Goal: Information Seeking & Learning: Learn about a topic

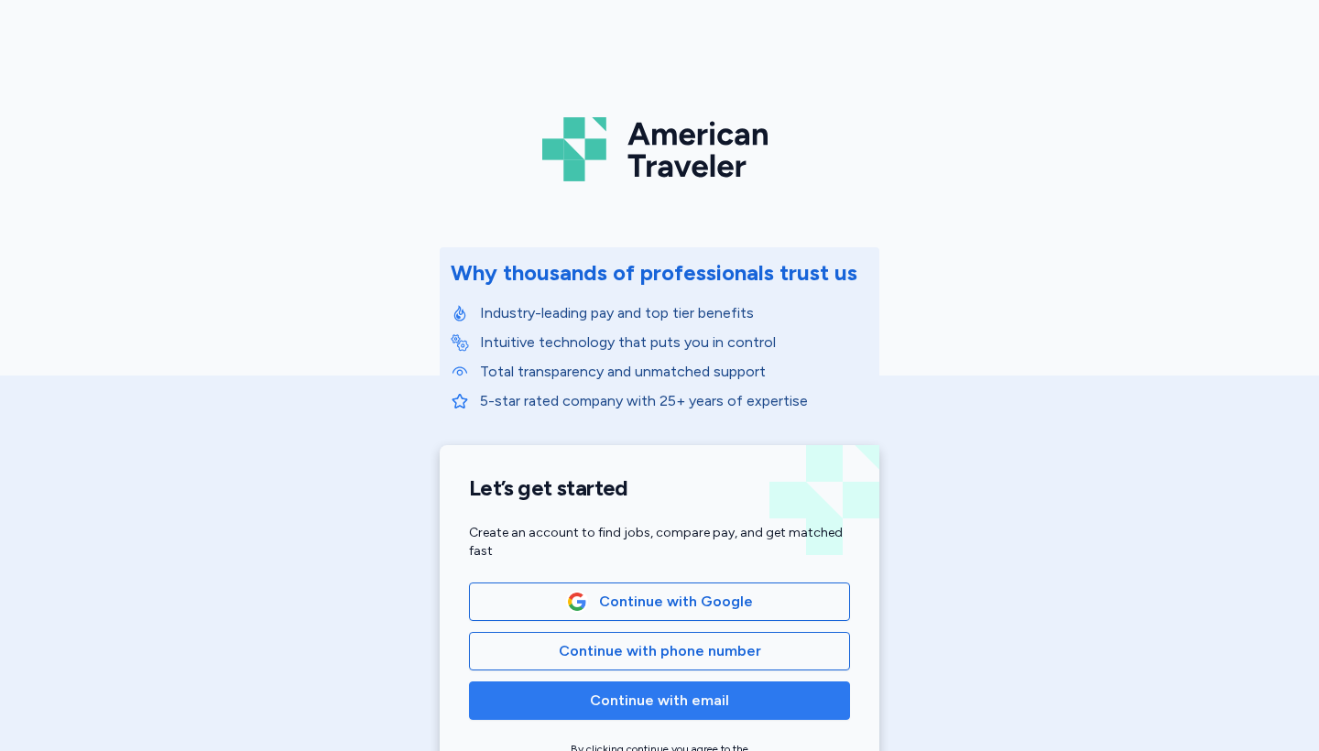
click at [697, 707] on span "Continue with email" at bounding box center [659, 701] width 139 height 22
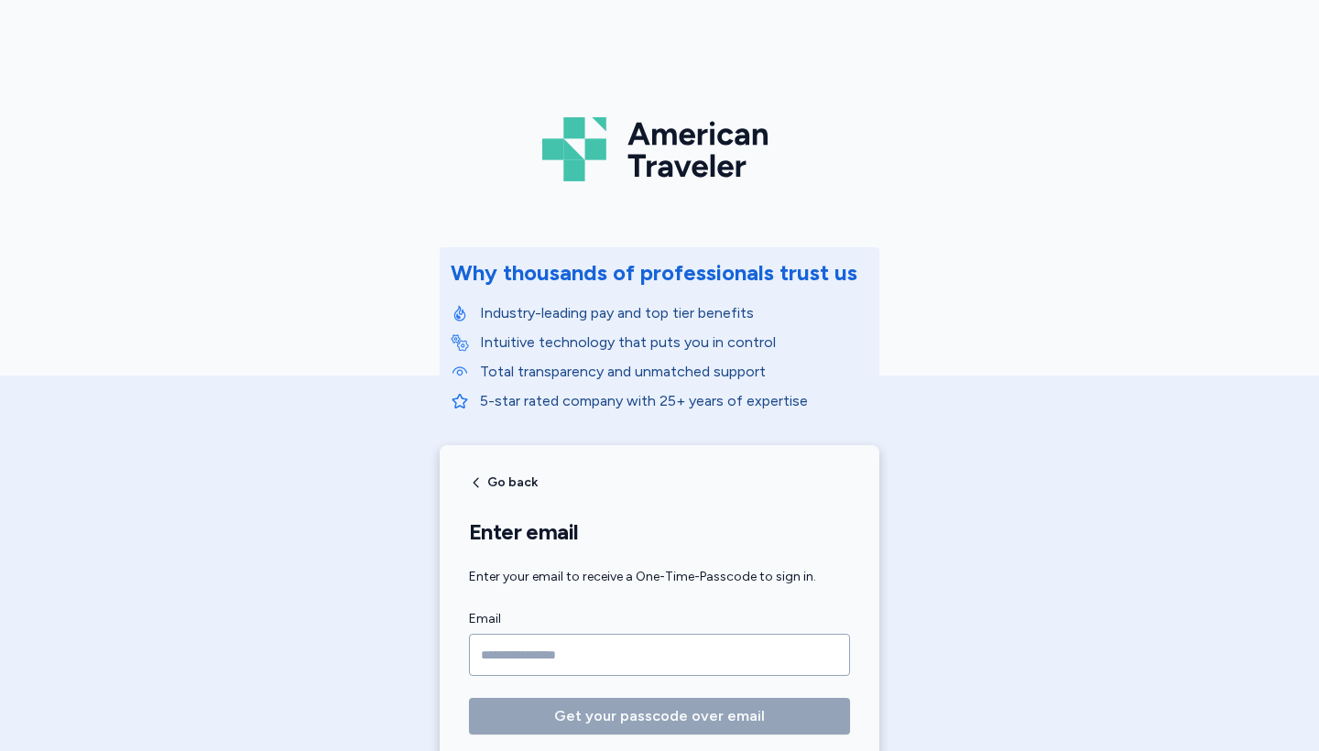
click at [575, 650] on input "Email" at bounding box center [659, 655] width 381 height 42
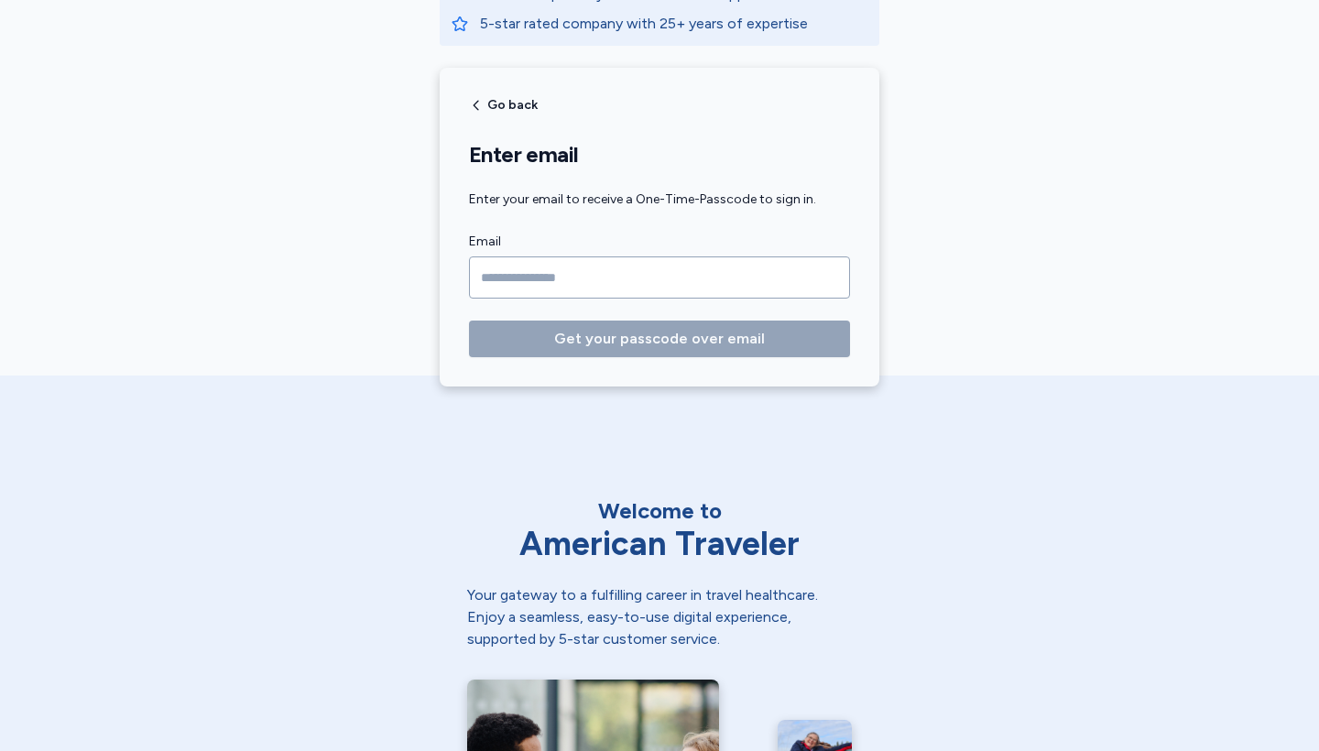
scroll to position [379, 0]
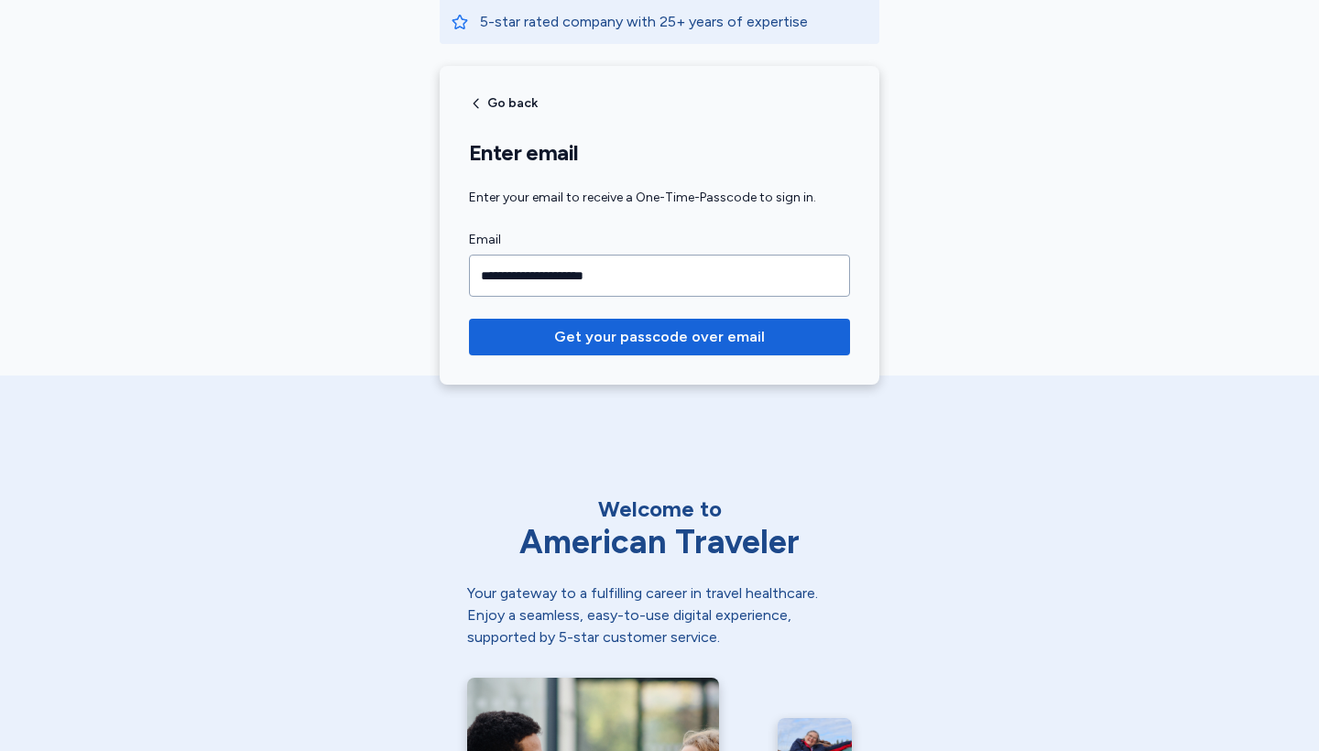
type input "**********"
click at [660, 337] on button "Get your passcode over email" at bounding box center [659, 337] width 381 height 37
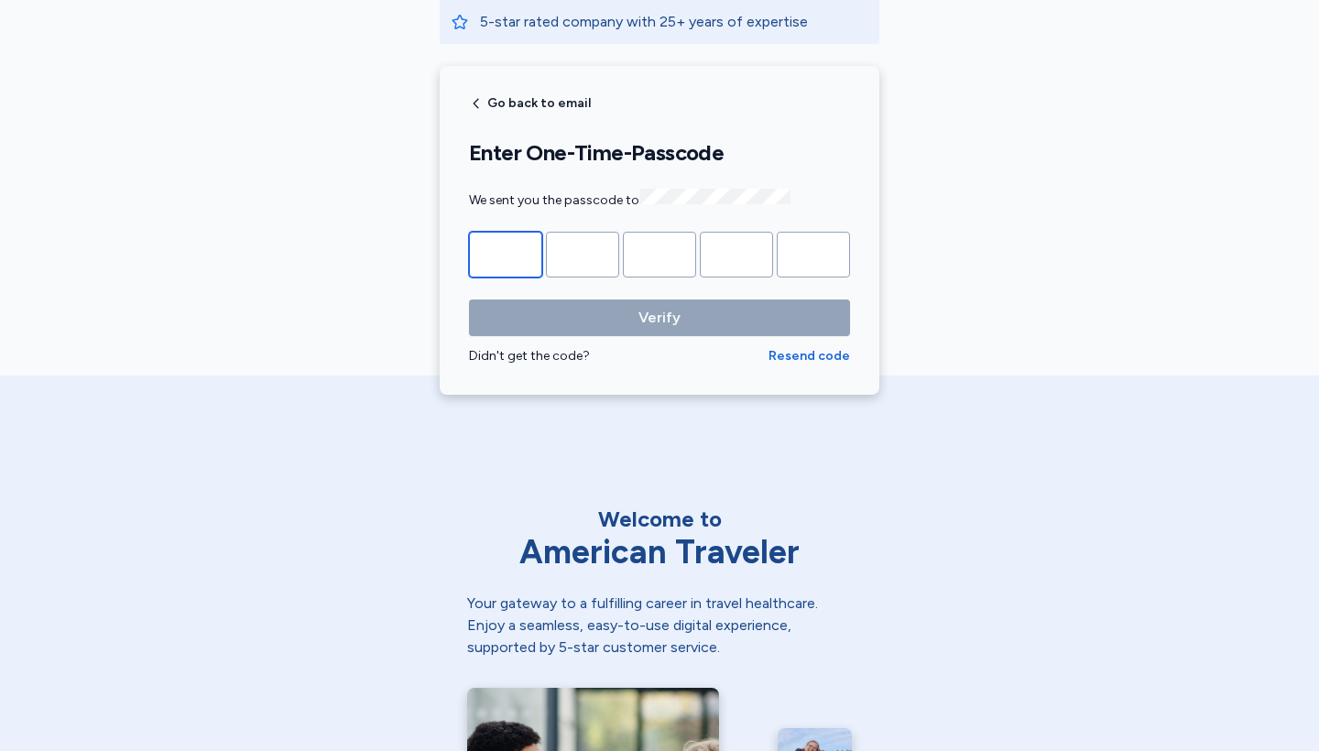
type input "*"
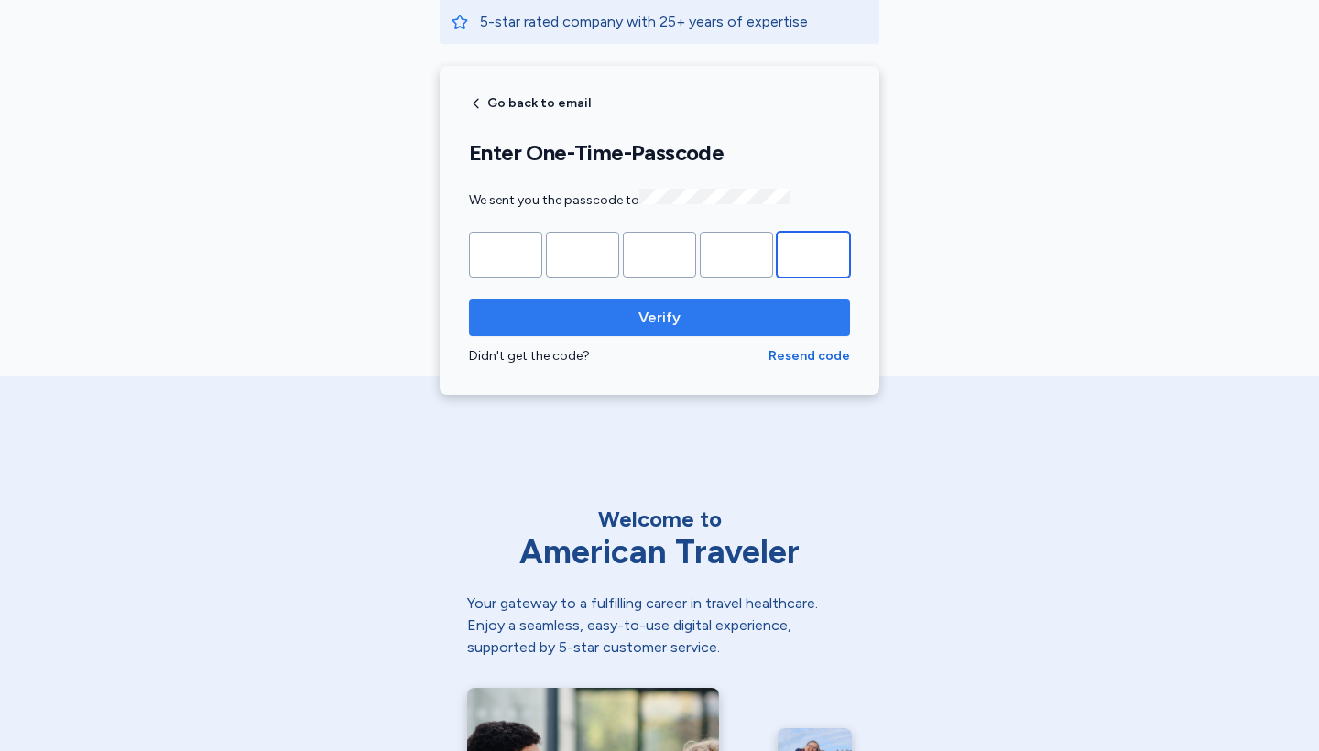
type input "*"
click at [511, 323] on span "Verify" at bounding box center [660, 318] width 352 height 22
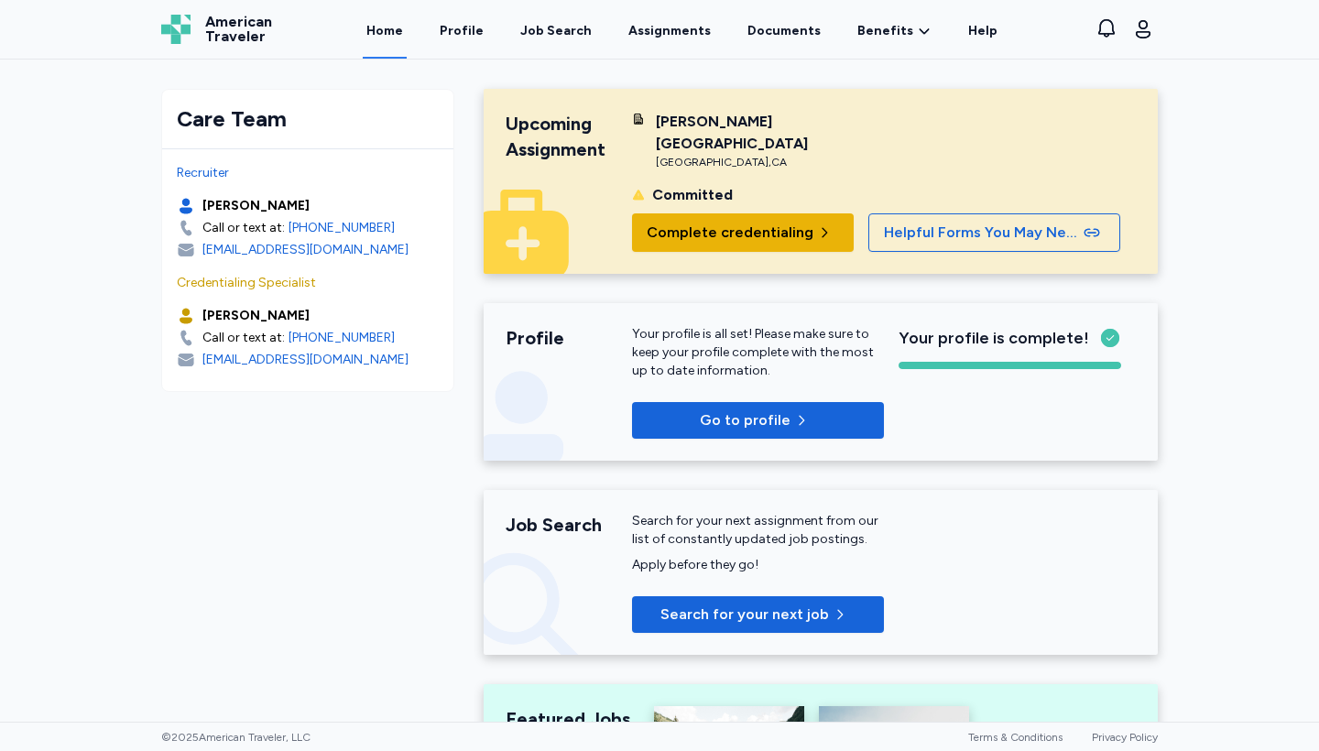
click at [741, 222] on span "Complete credentialing" at bounding box center [730, 233] width 167 height 22
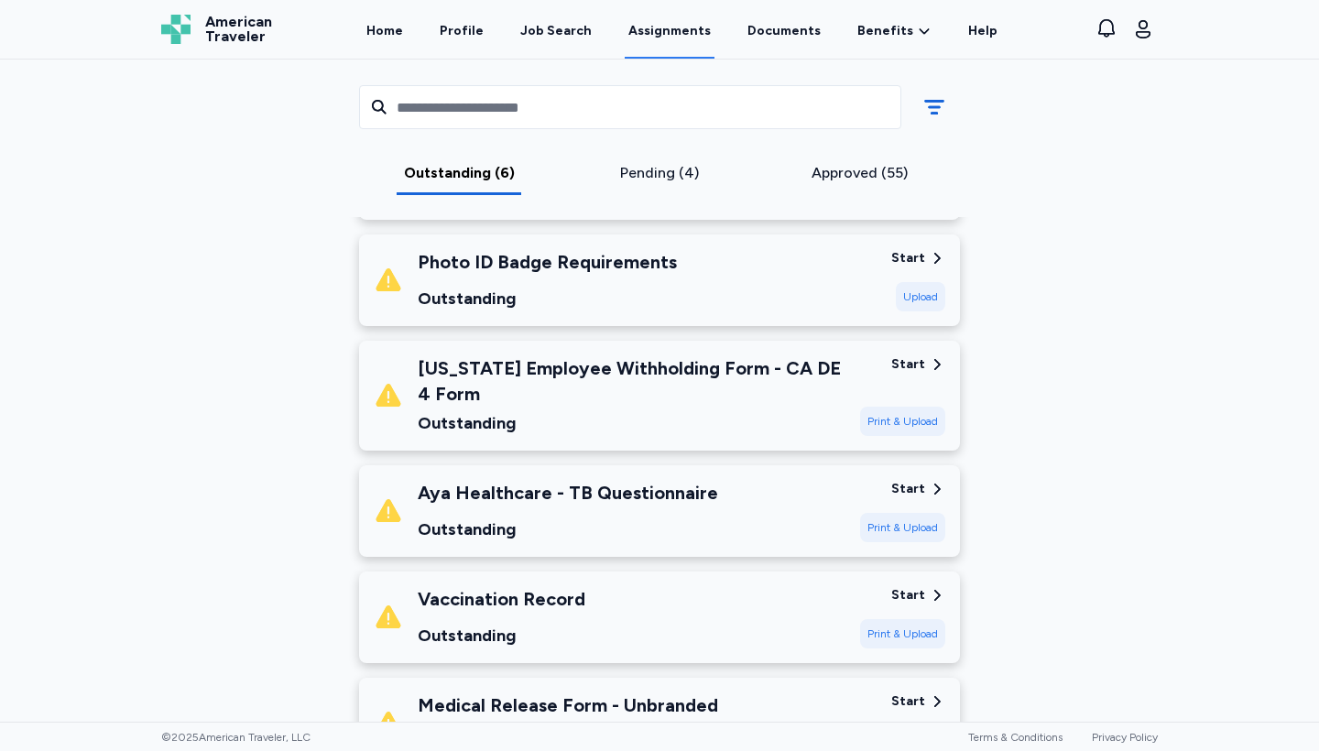
scroll to position [356, 0]
click at [891, 419] on div "Print & Upload" at bounding box center [902, 420] width 85 height 29
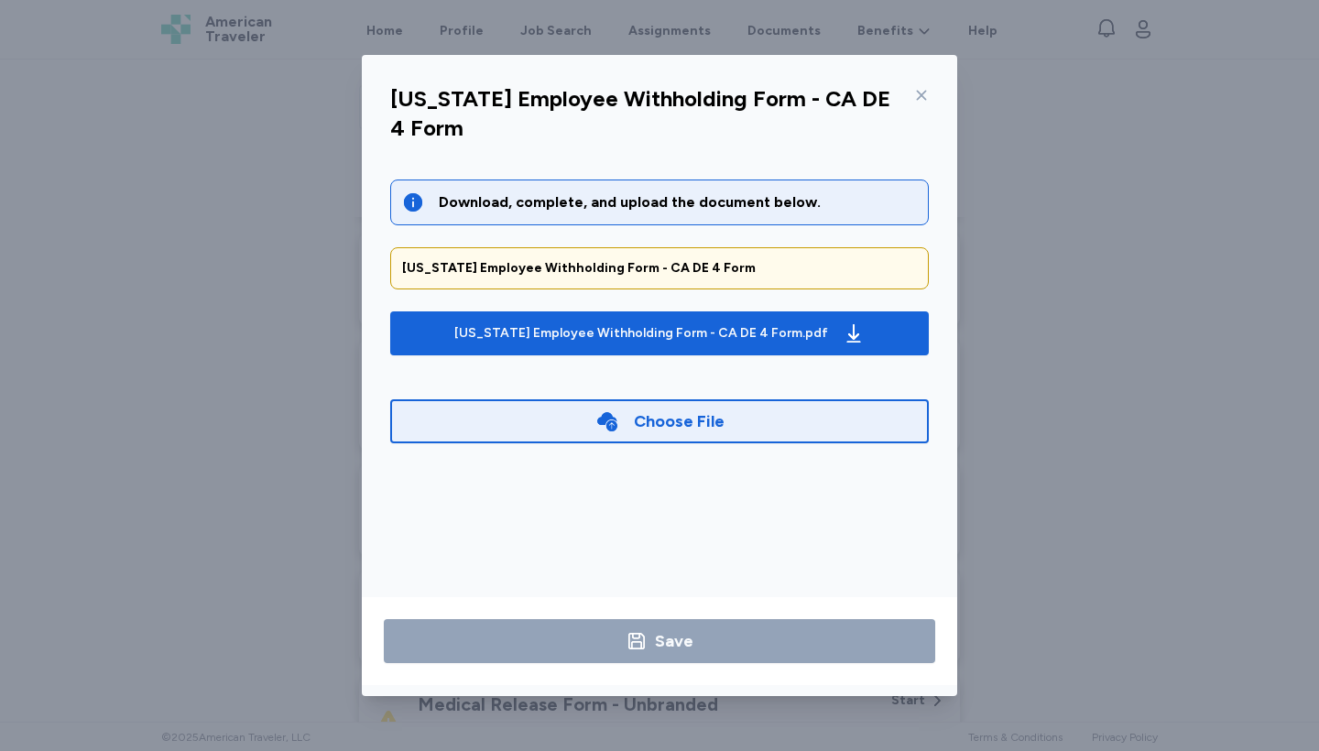
click at [640, 421] on div "Choose File" at bounding box center [679, 422] width 91 height 26
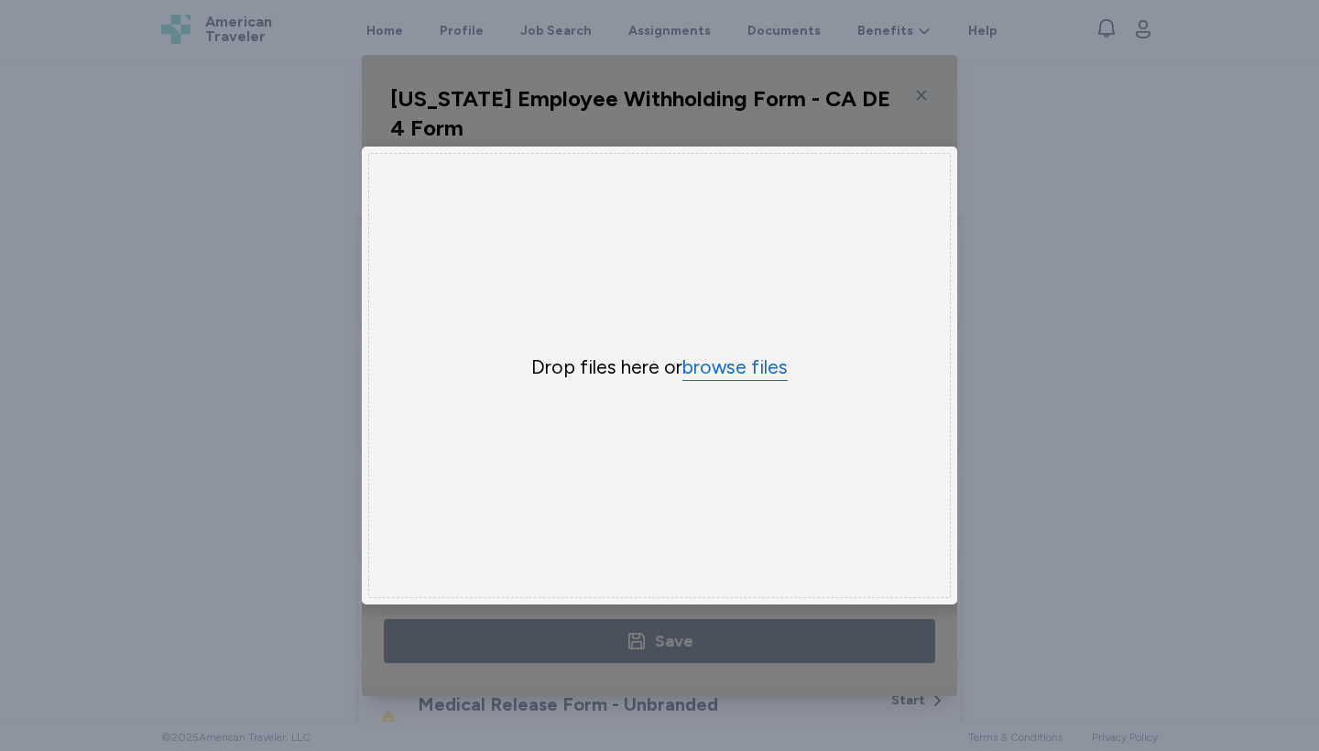
click at [717, 361] on button "browse files" at bounding box center [735, 368] width 105 height 27
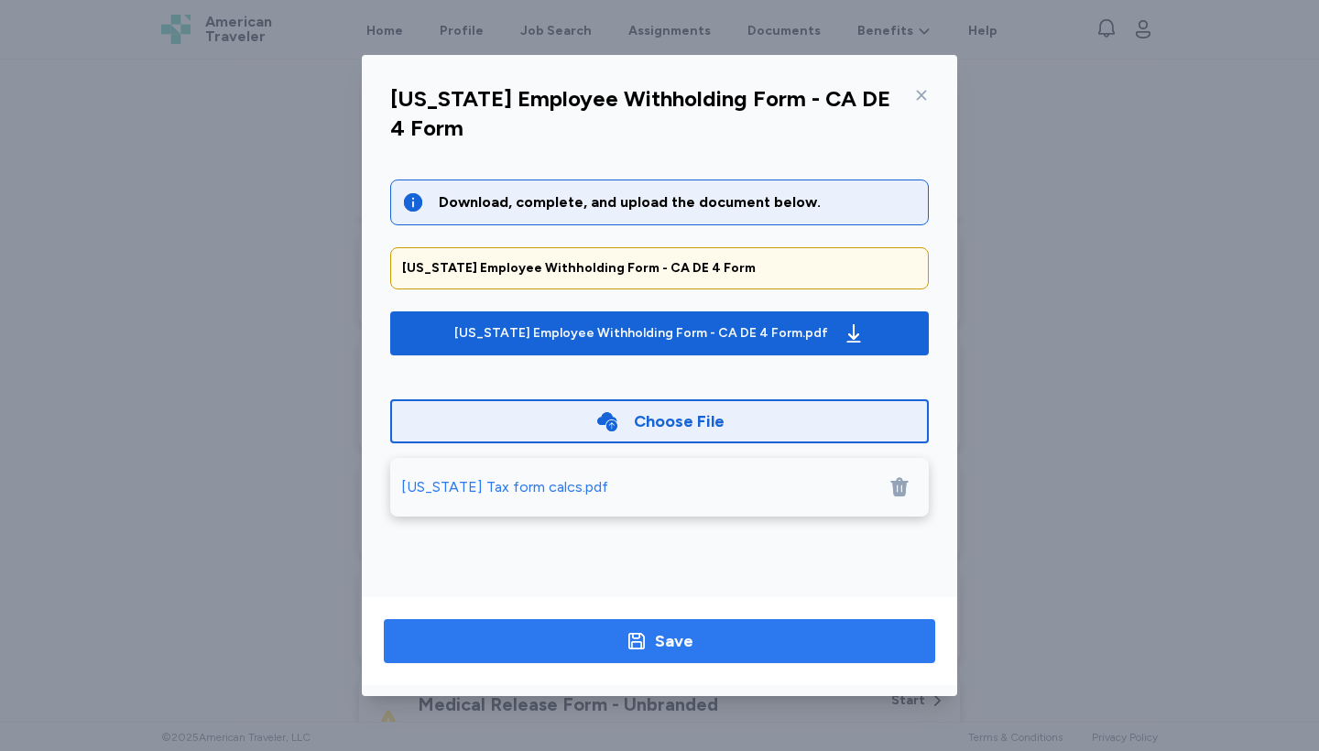
click at [613, 639] on span "Save" at bounding box center [660, 642] width 522 height 26
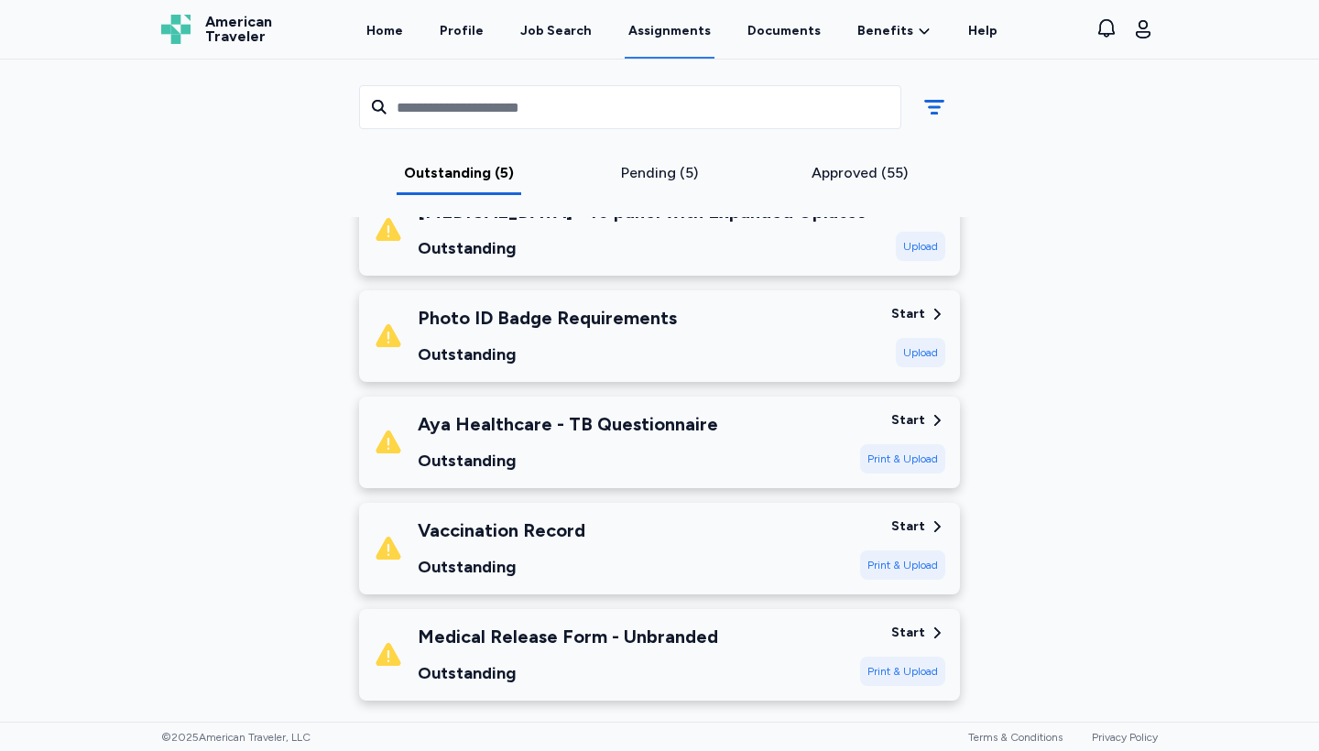
scroll to position [336, 0]
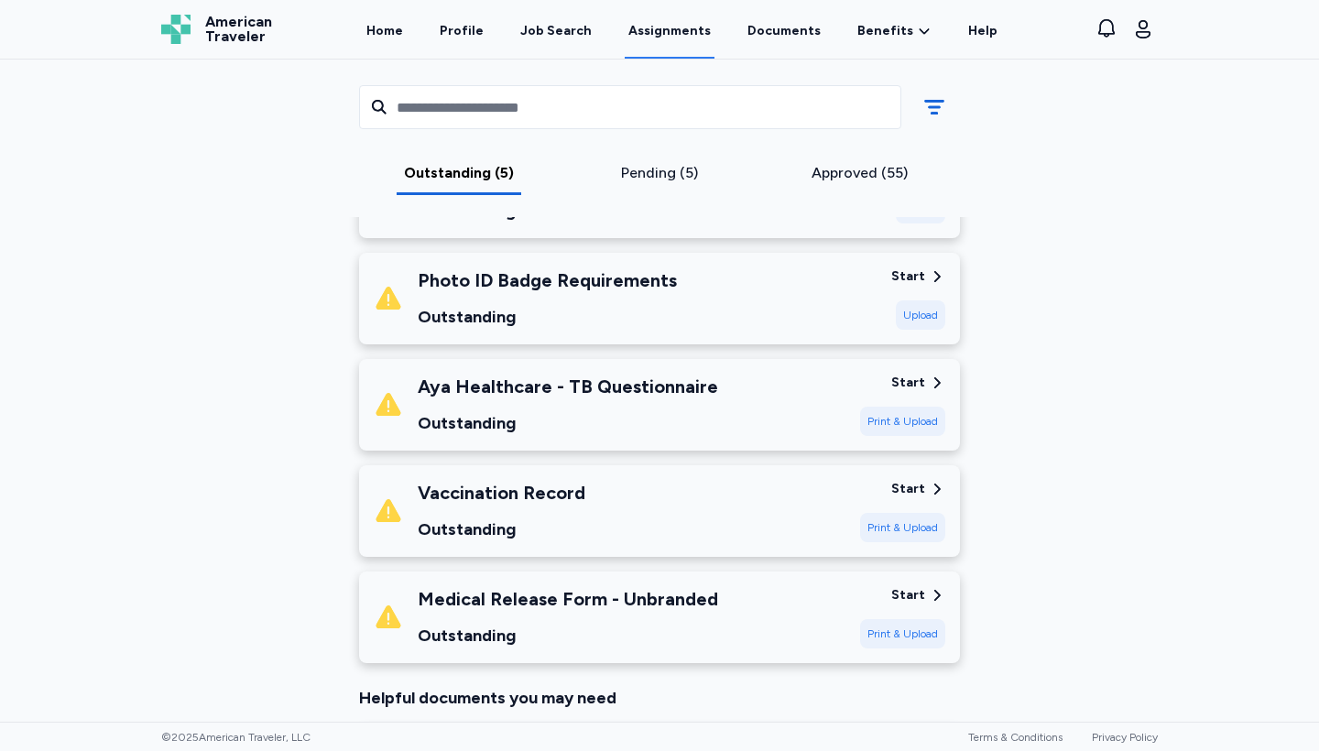
click at [907, 594] on div "Start" at bounding box center [909, 595] width 34 height 18
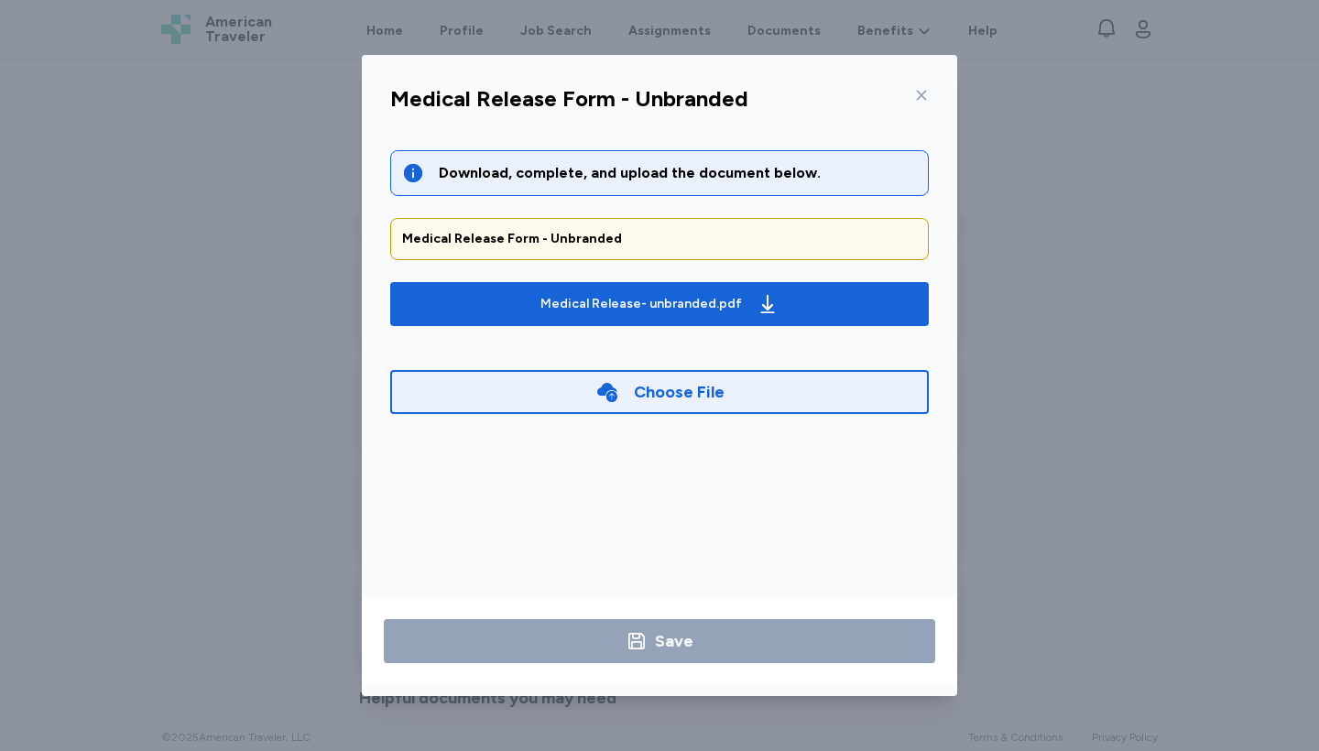
click at [925, 94] on icon at bounding box center [921, 95] width 15 height 15
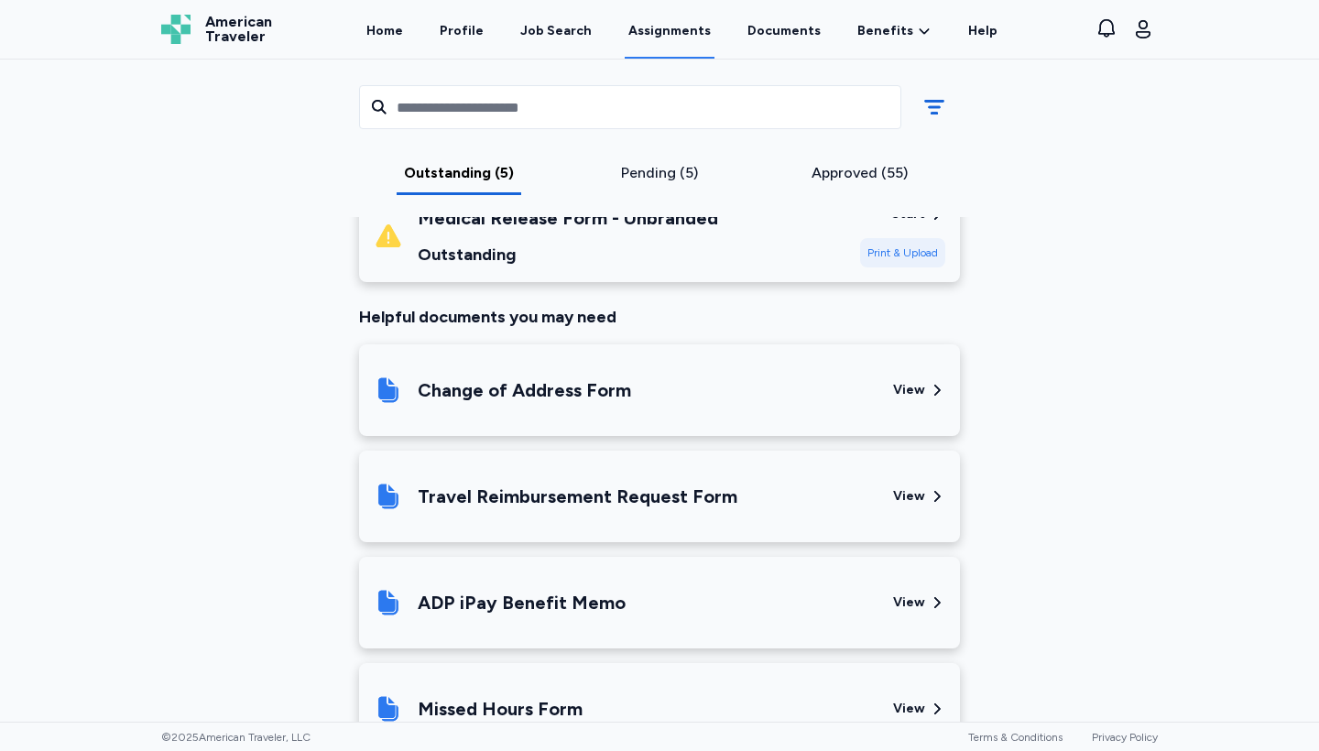
scroll to position [724, 0]
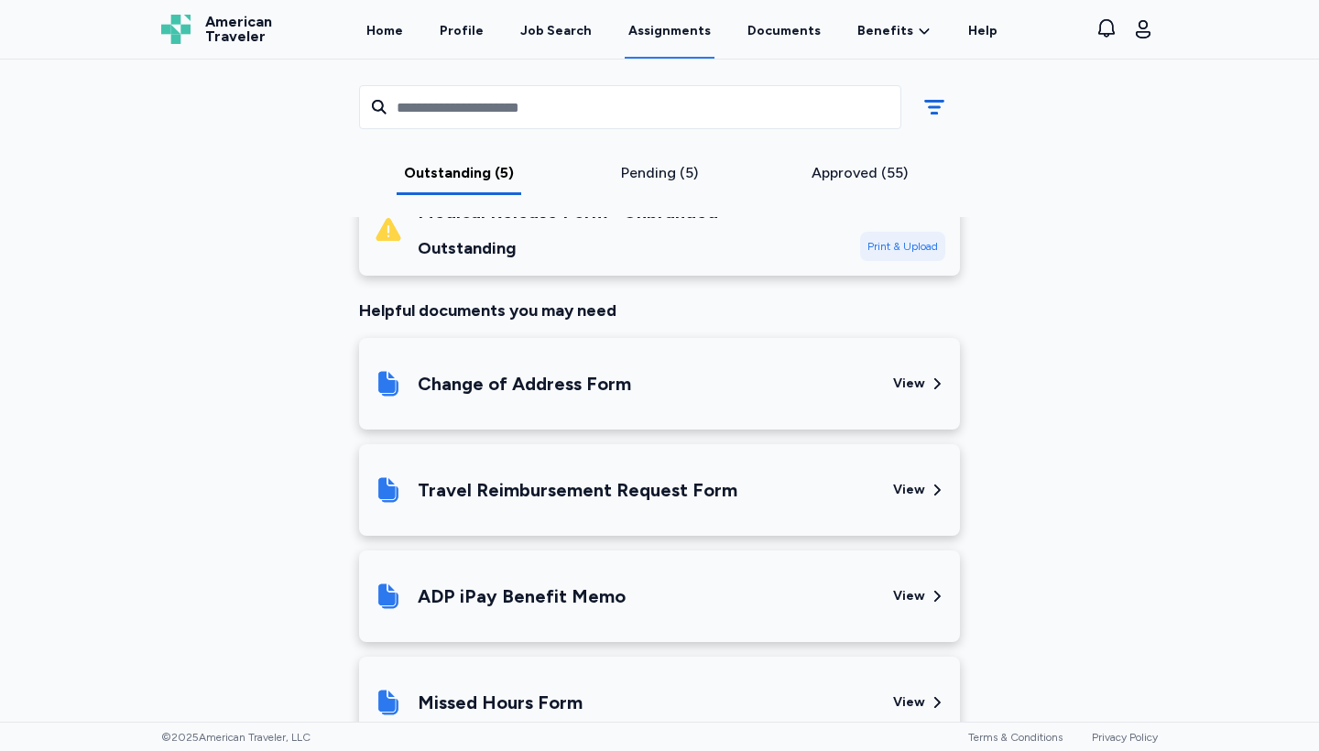
click at [903, 384] on div "View" at bounding box center [909, 384] width 32 height 18
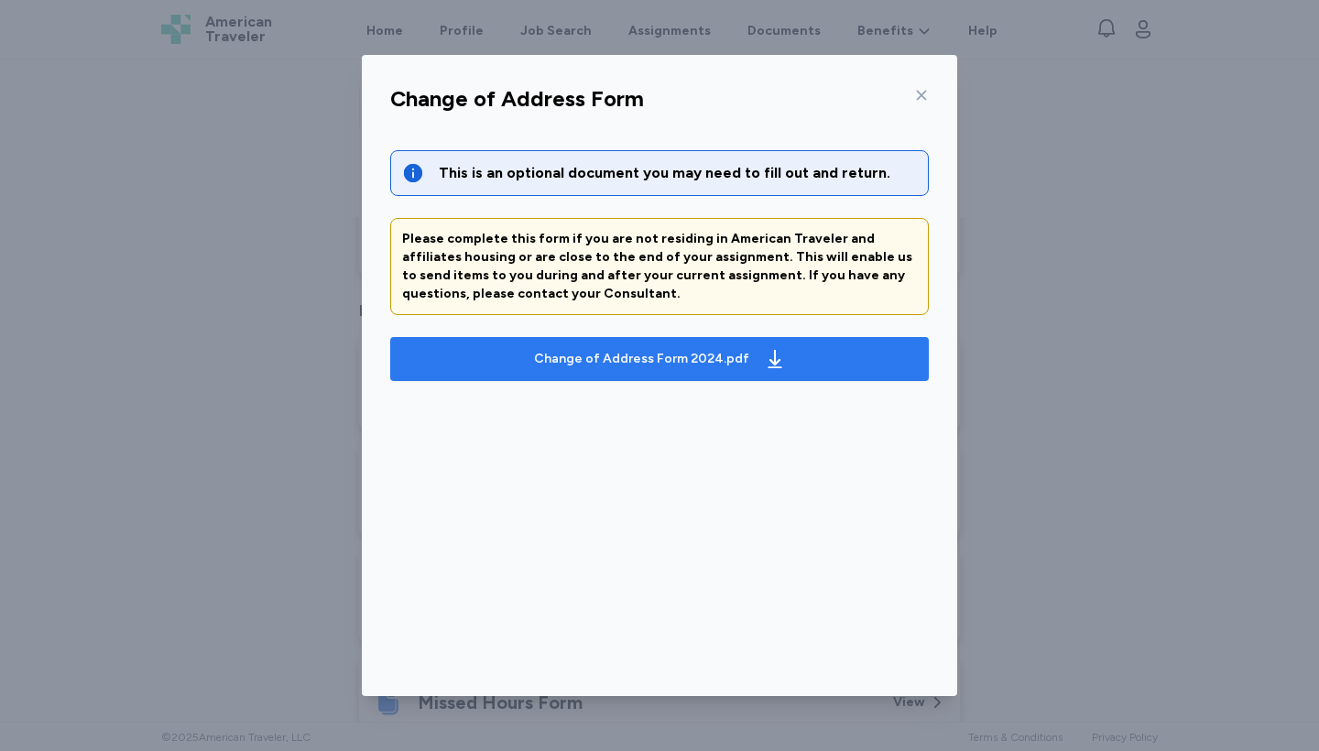
click at [612, 356] on div "Change of Address Form 2024.pdf" at bounding box center [641, 359] width 215 height 18
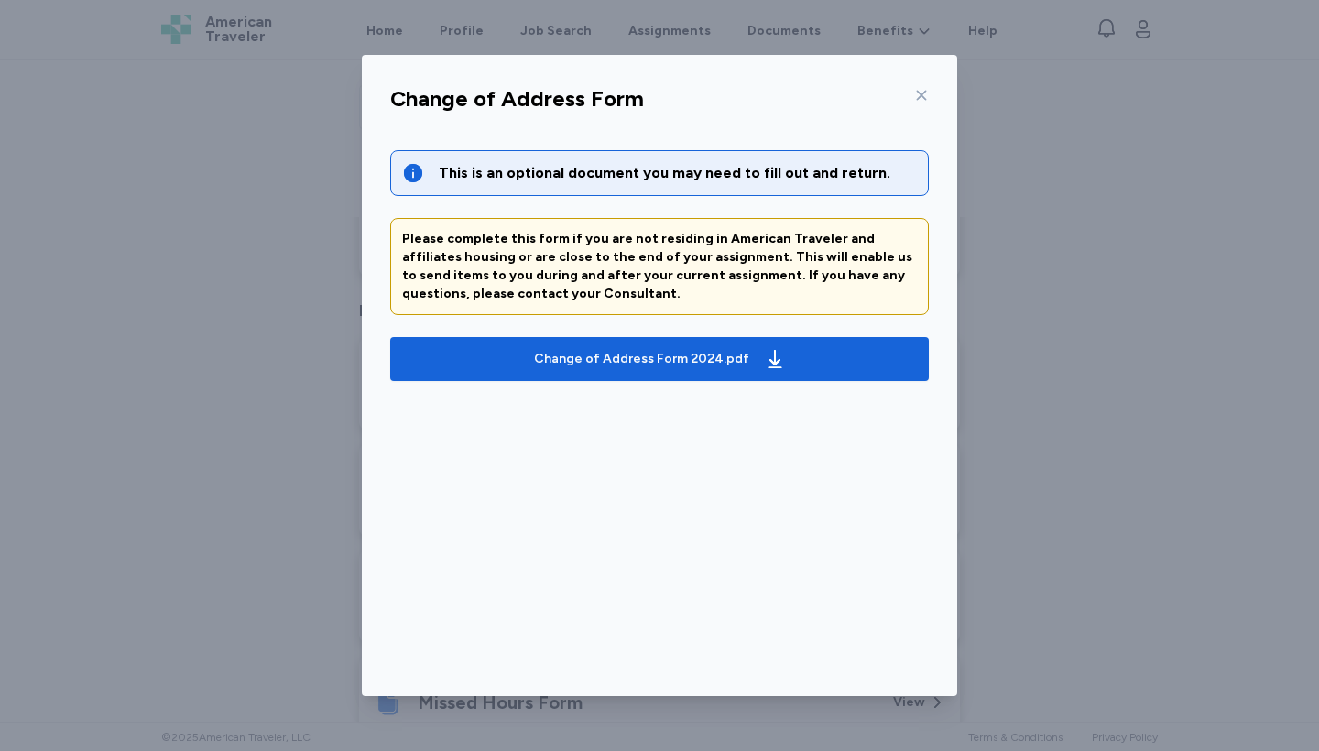
click at [922, 93] on icon at bounding box center [921, 95] width 15 height 15
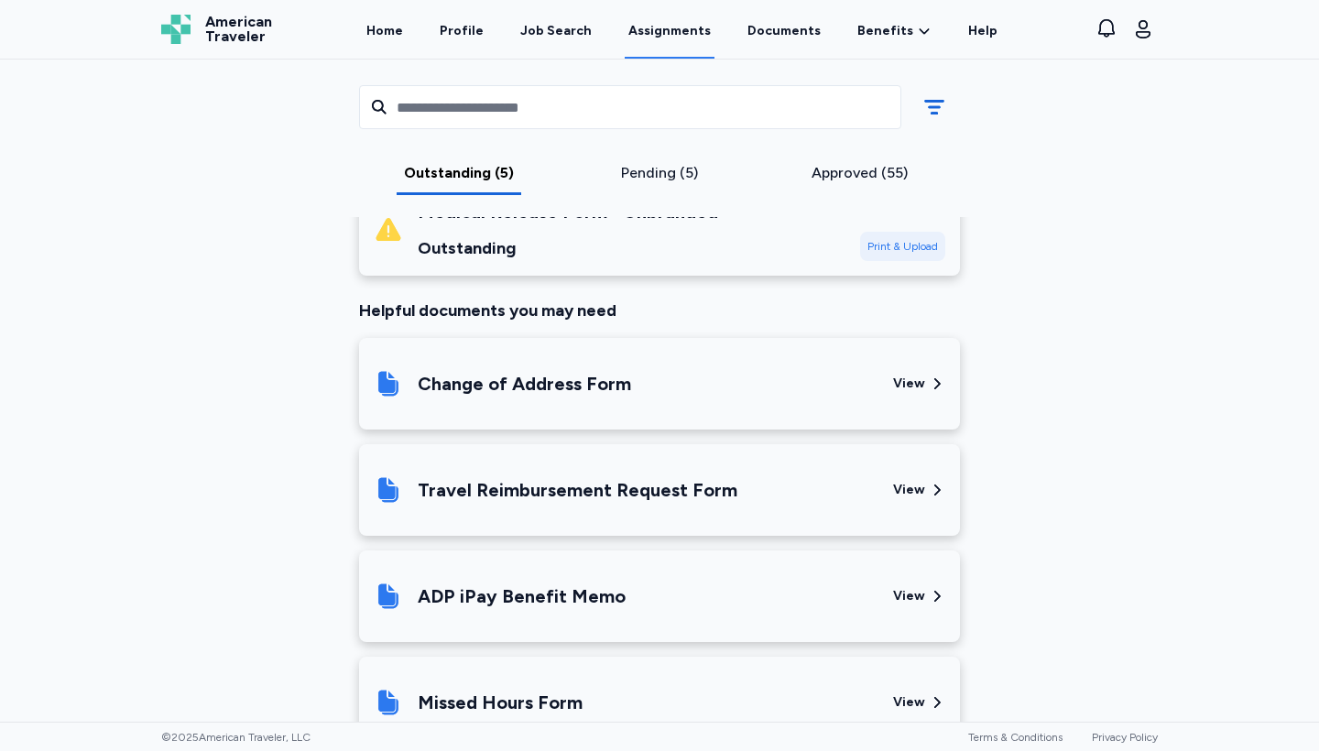
click at [524, 494] on div "Travel Reimbursement Request Form" at bounding box center [578, 490] width 320 height 26
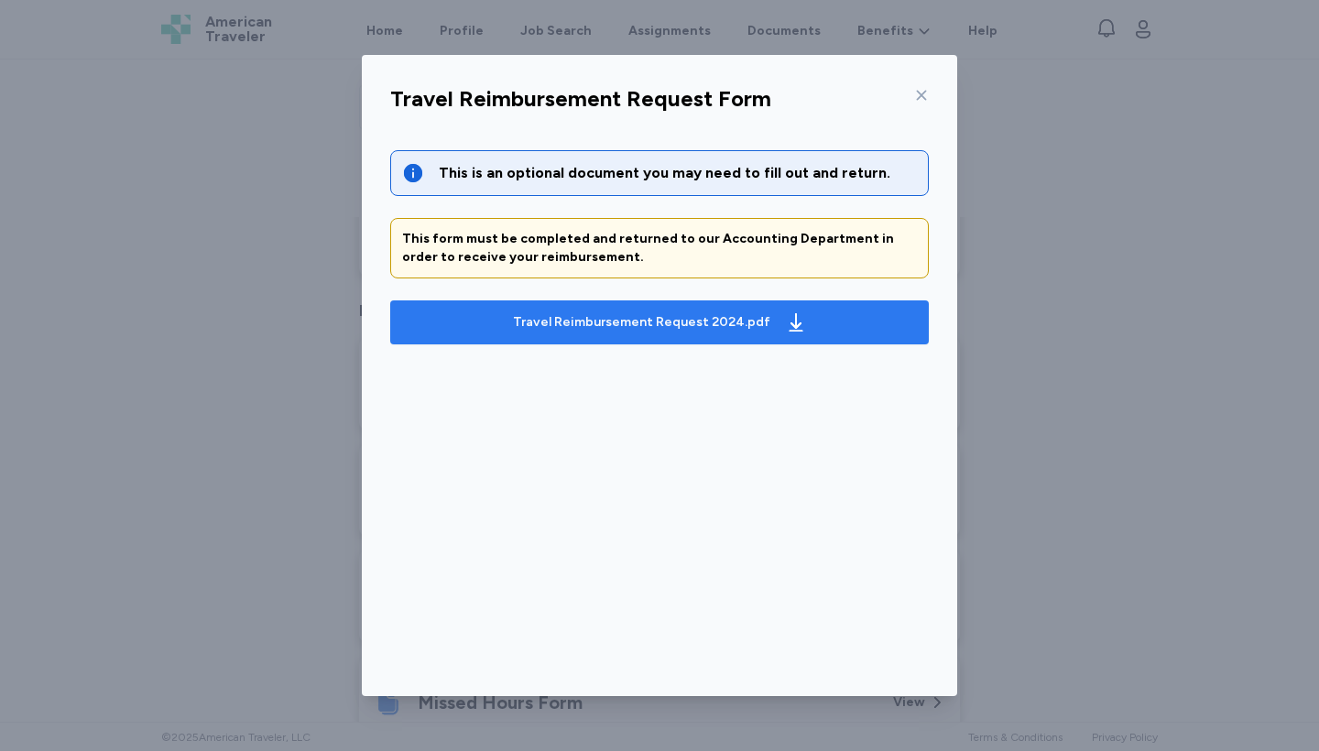
click at [674, 326] on div "Travel Reimbursement Request 2024.pdf" at bounding box center [641, 322] width 257 height 18
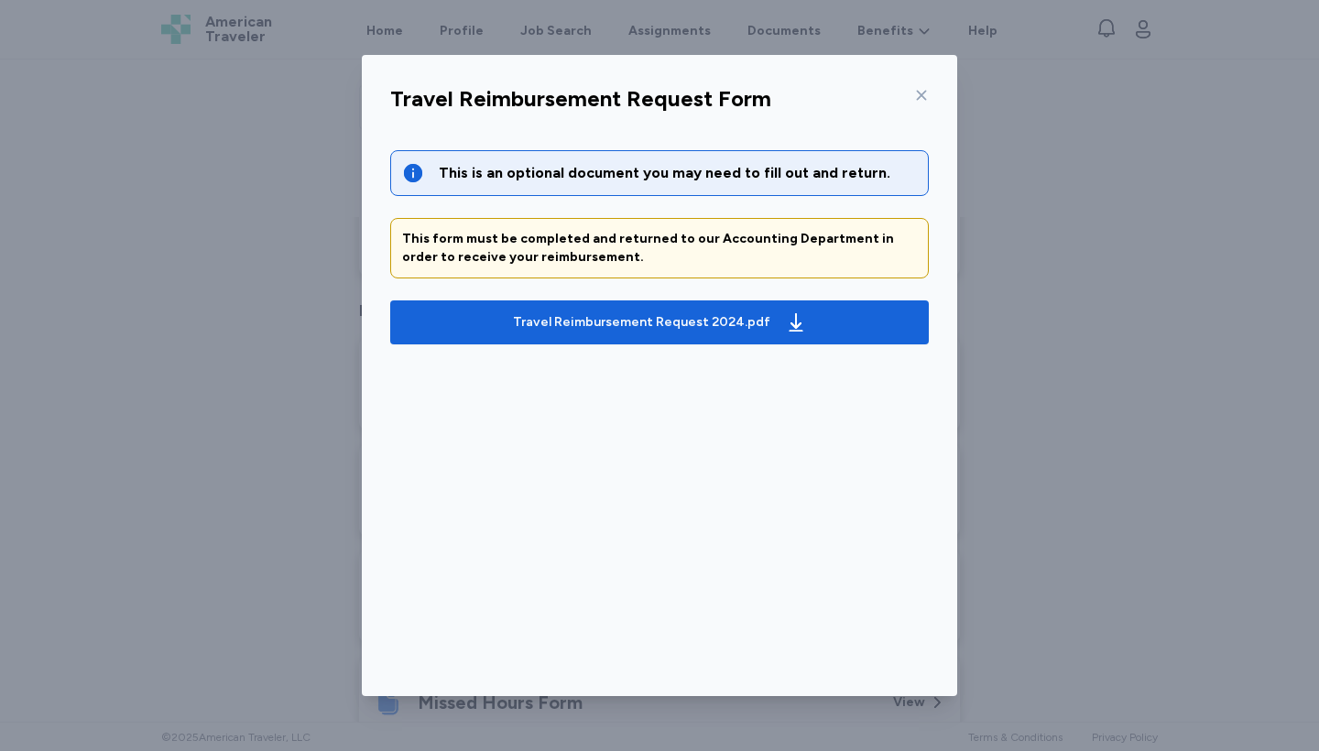
click at [920, 94] on icon at bounding box center [921, 95] width 15 height 15
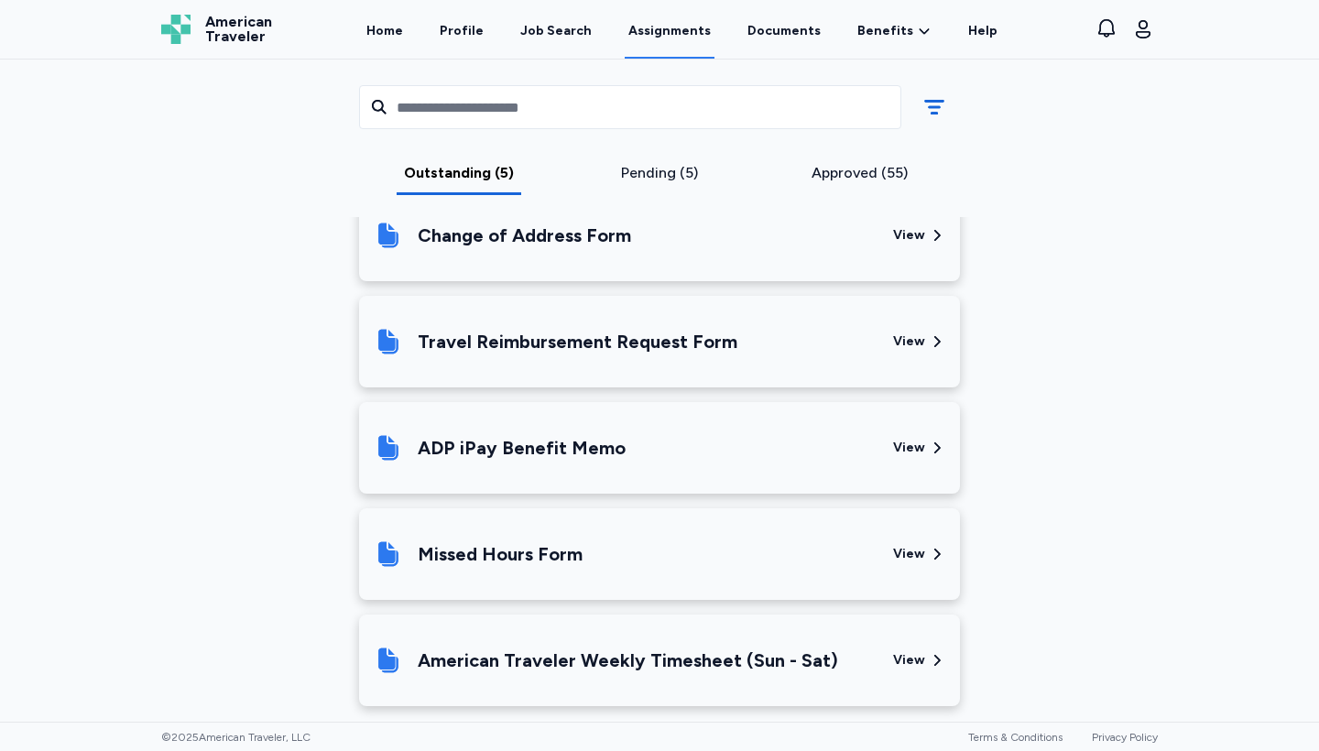
scroll to position [887, 0]
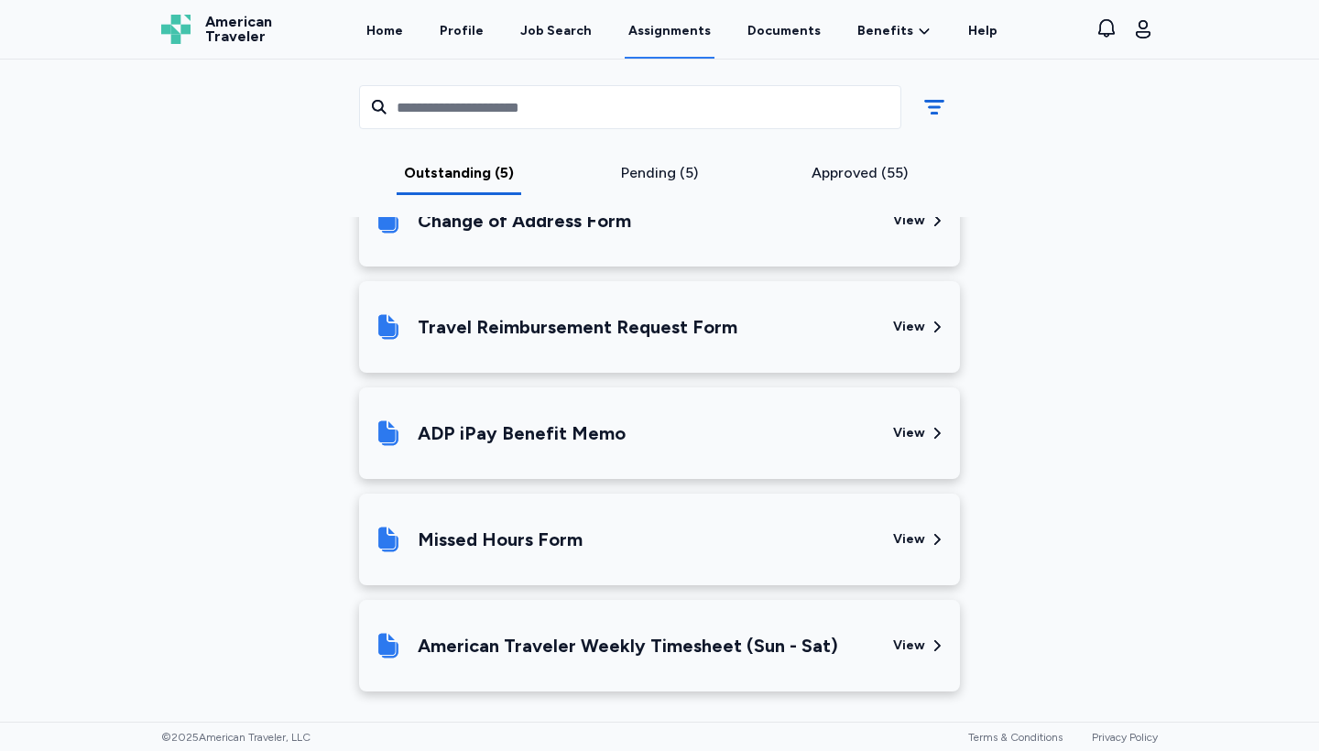
click at [625, 649] on div "American Traveler Weekly Timesheet (Sun - Sat)" at bounding box center [628, 646] width 421 height 26
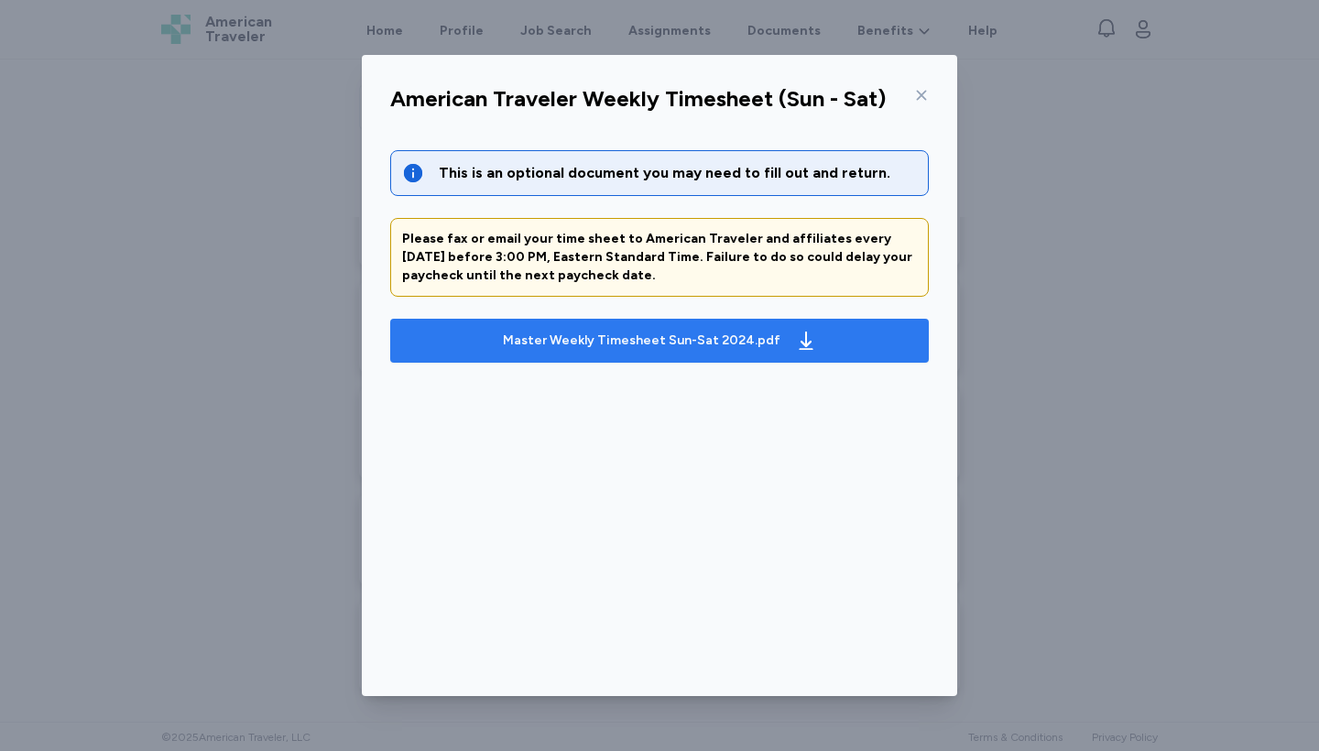
click at [718, 343] on div "Master Weekly Timesheet Sun-Sat 2024.pdf" at bounding box center [642, 341] width 278 height 18
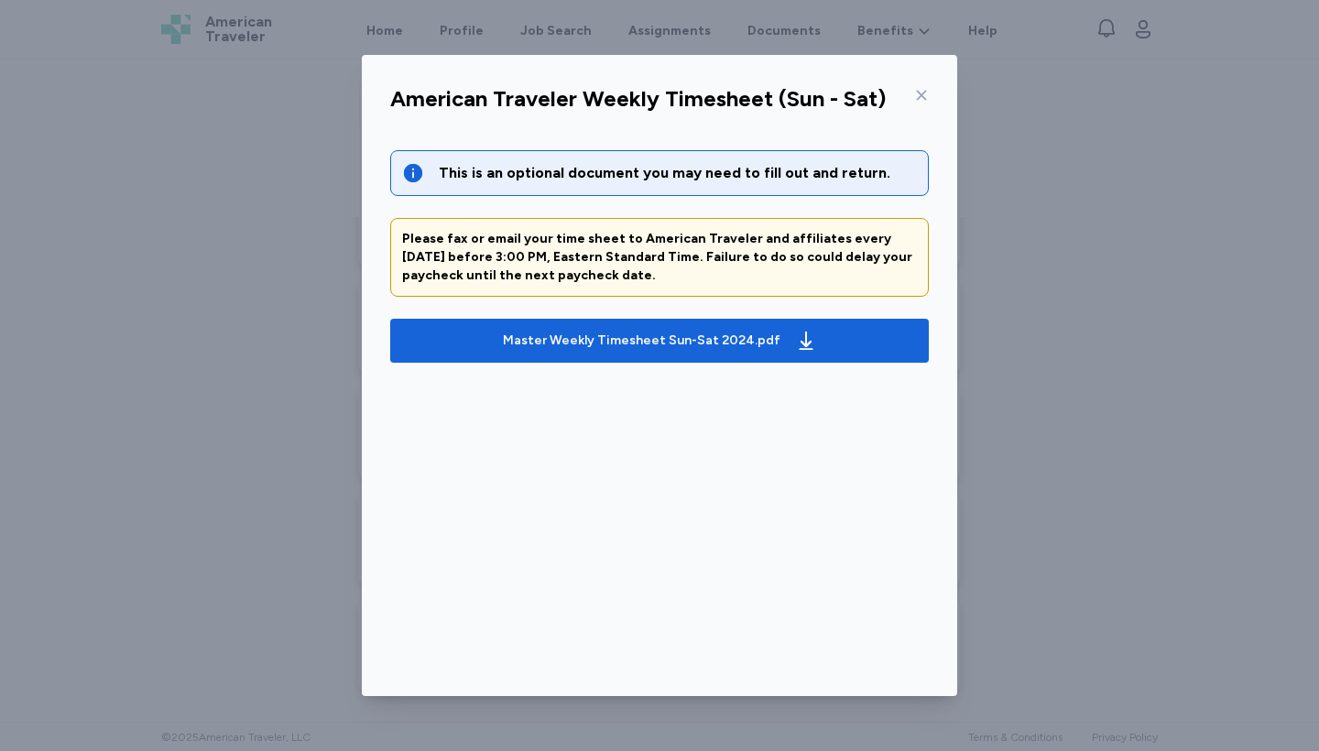
click at [920, 102] on icon at bounding box center [921, 95] width 15 height 15
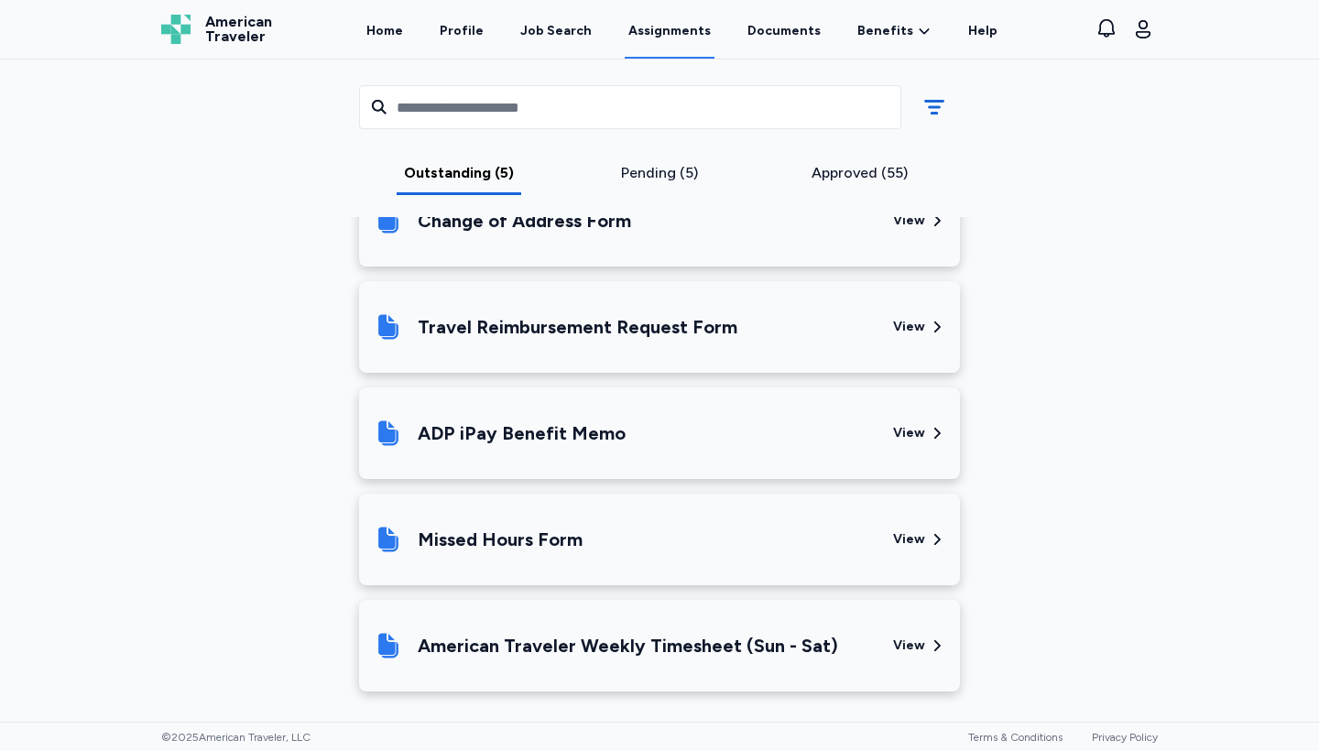
click at [901, 540] on div "View" at bounding box center [909, 540] width 32 height 18
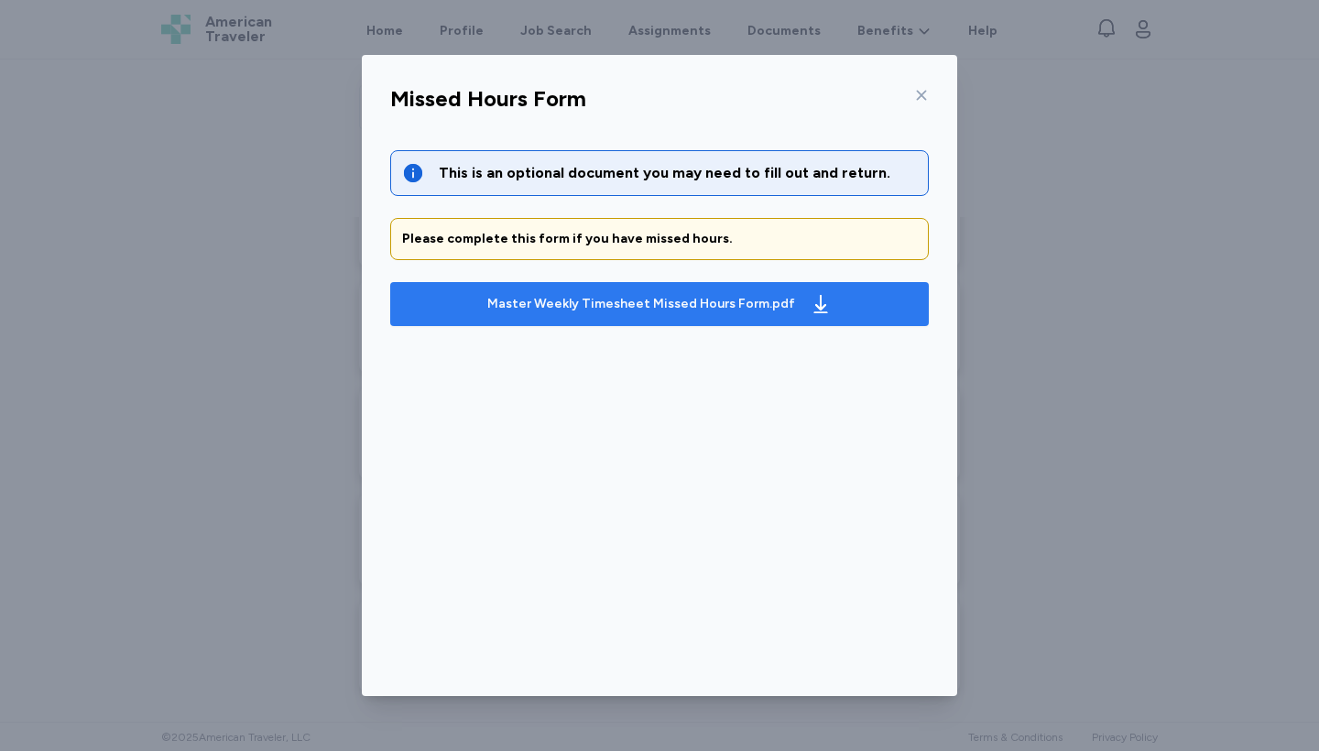
click at [739, 306] on div "Master Weekly Timesheet Missed Hours Form.pdf" at bounding box center [641, 304] width 308 height 18
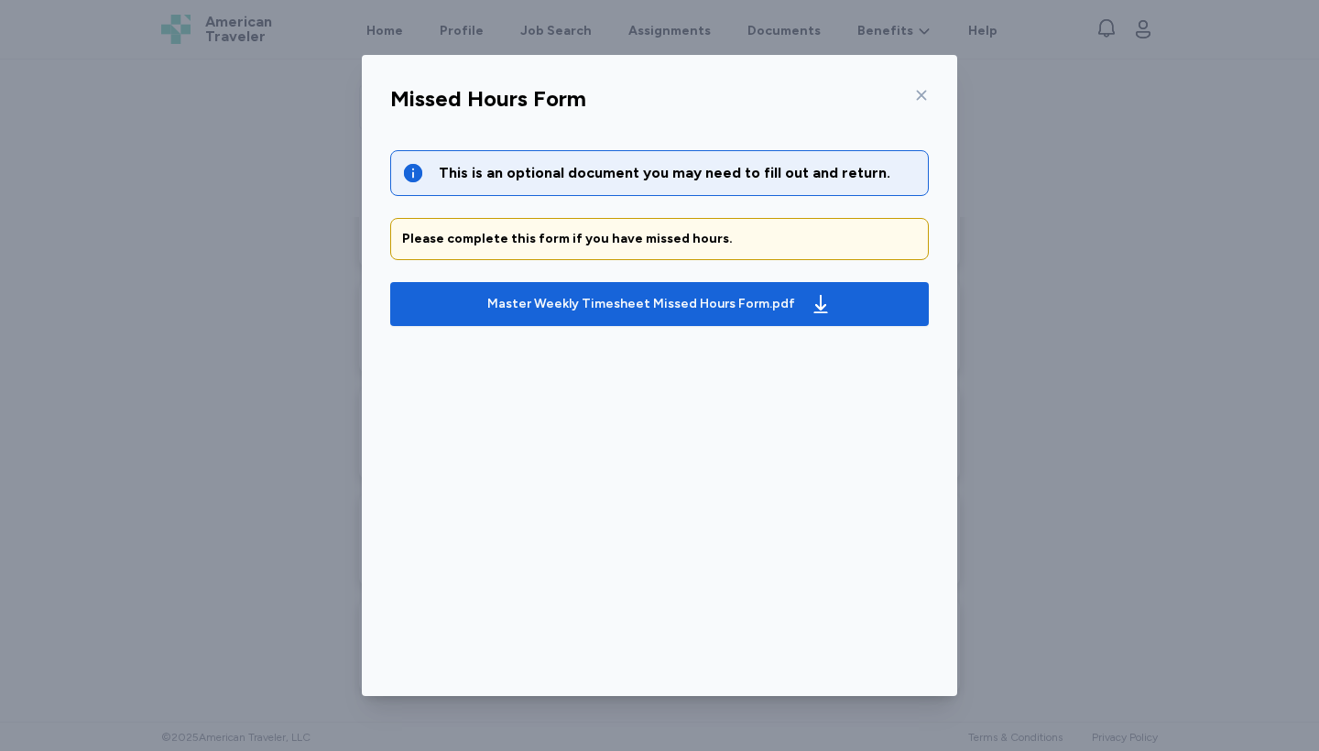
click at [922, 95] on icon at bounding box center [921, 95] width 15 height 15
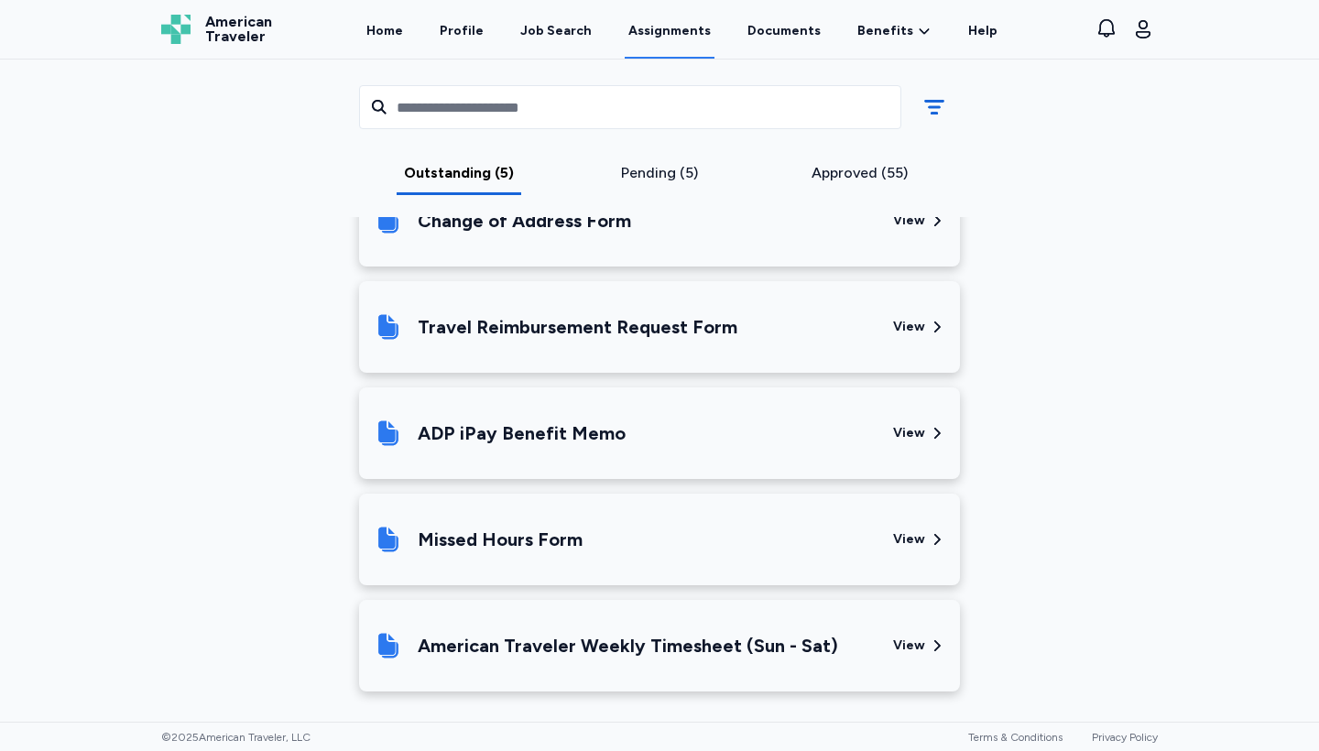
click at [902, 432] on div "View" at bounding box center [909, 433] width 32 height 18
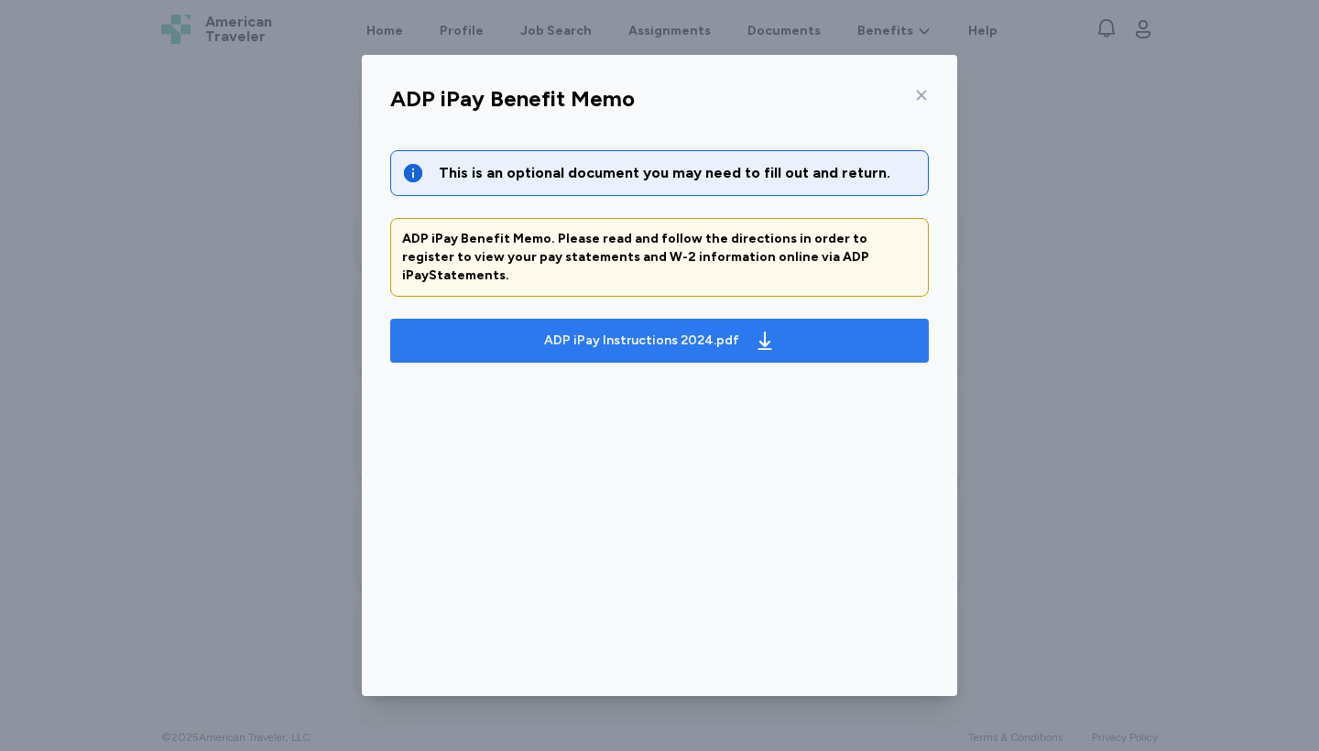
click at [591, 332] on div "ADP iPay Instructions 2024.pdf" at bounding box center [641, 341] width 195 height 18
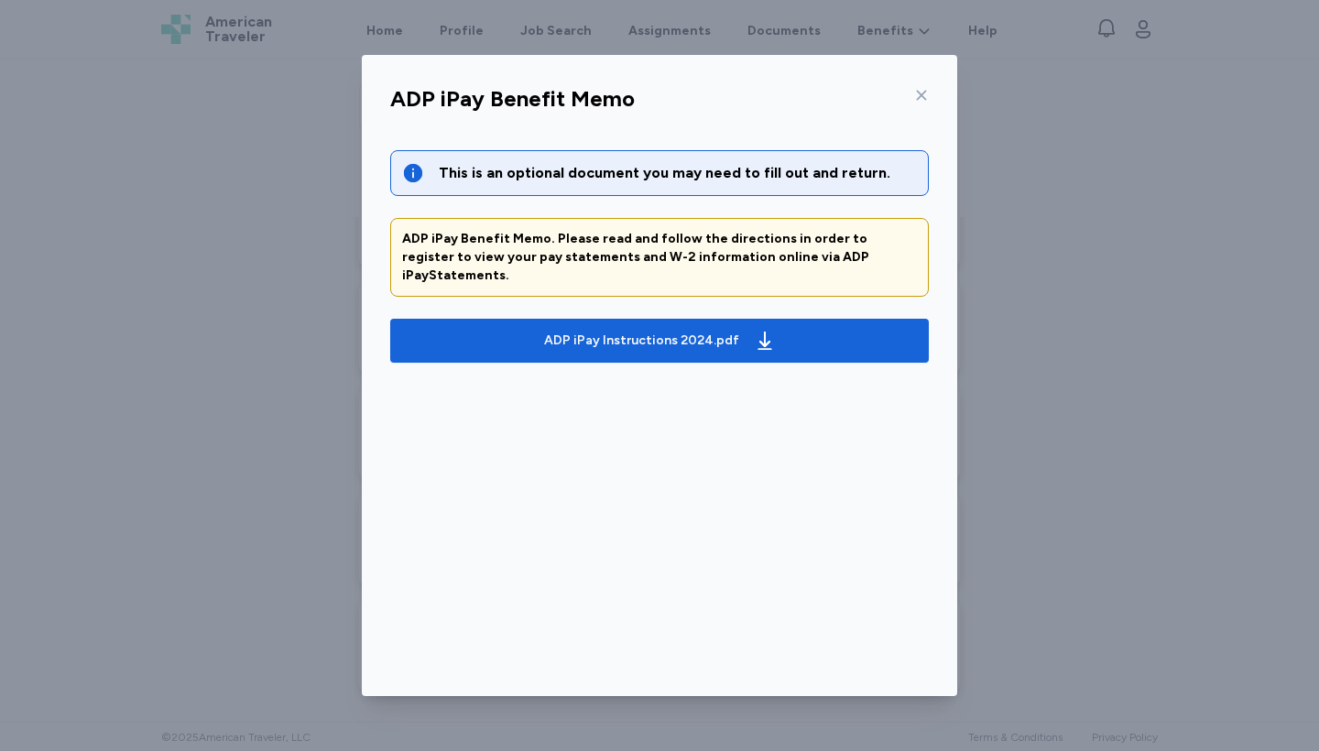
click at [919, 93] on icon at bounding box center [921, 95] width 15 height 15
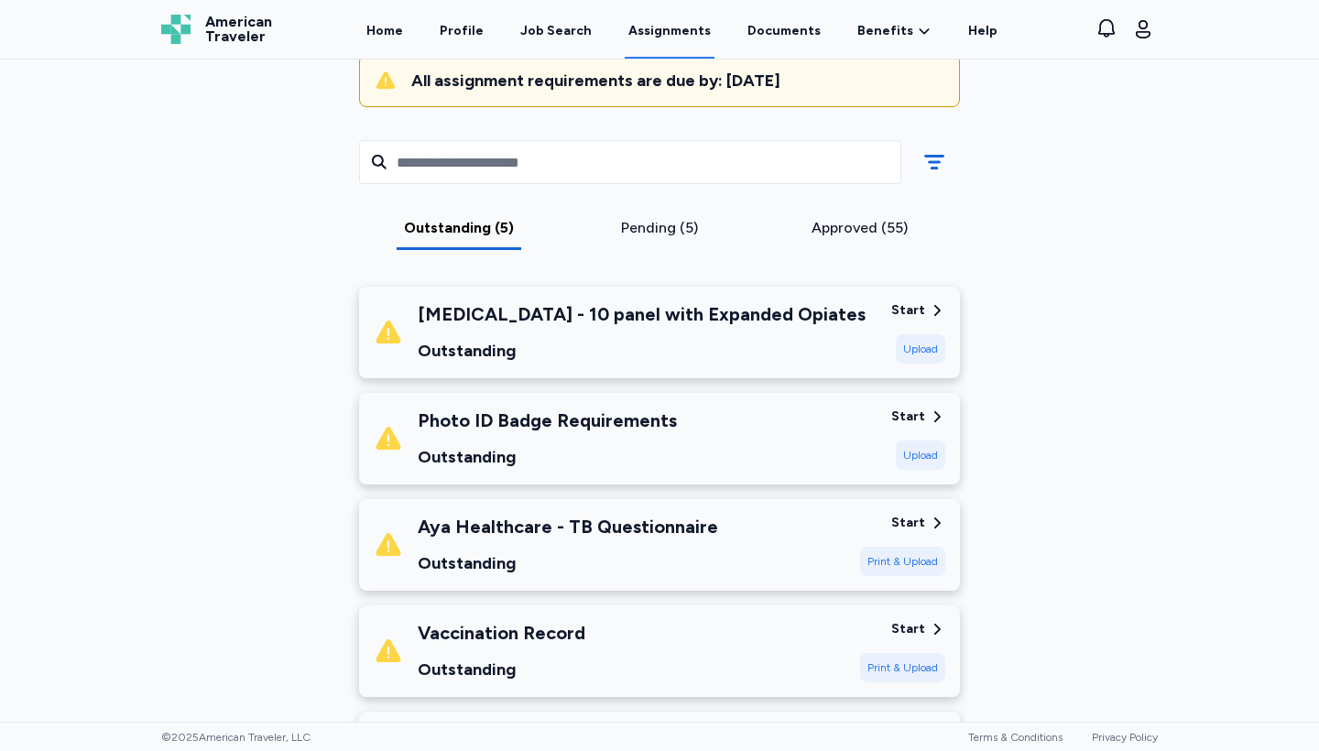
scroll to position [185, 0]
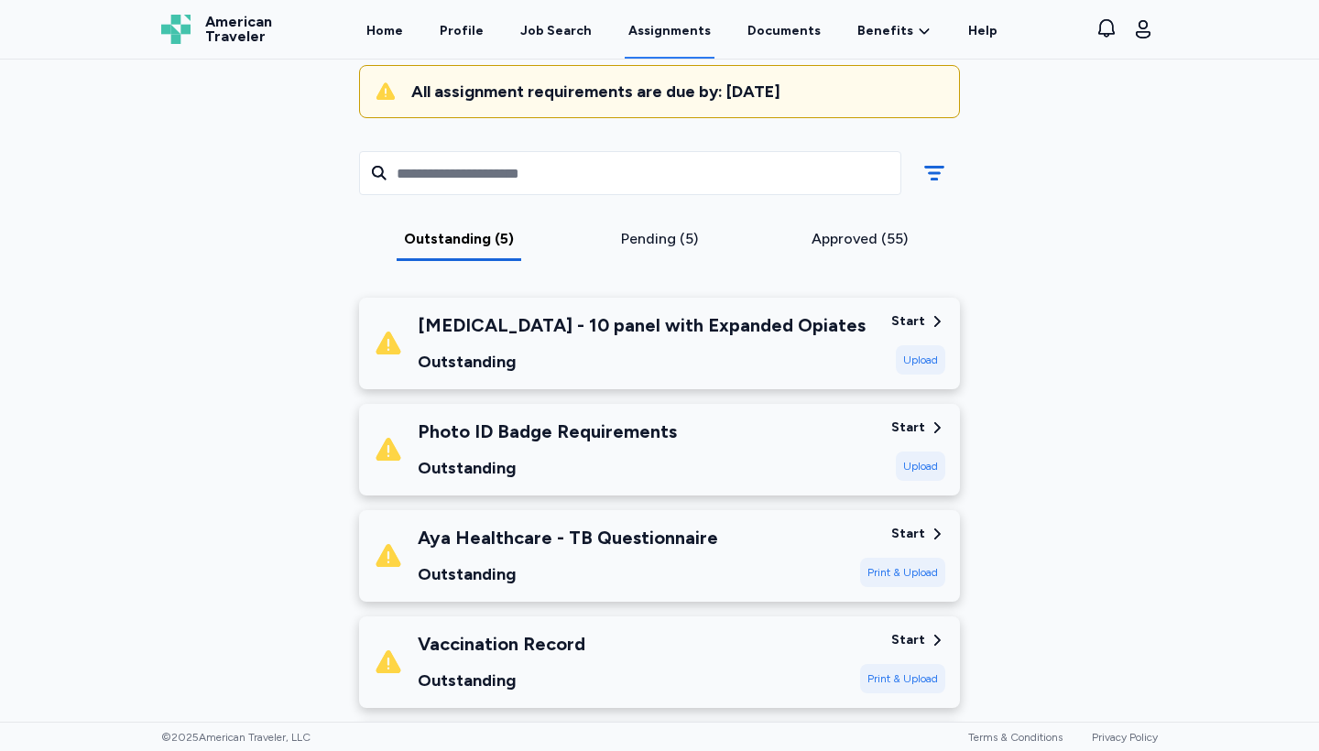
click at [909, 319] on div "Start" at bounding box center [909, 321] width 34 height 18
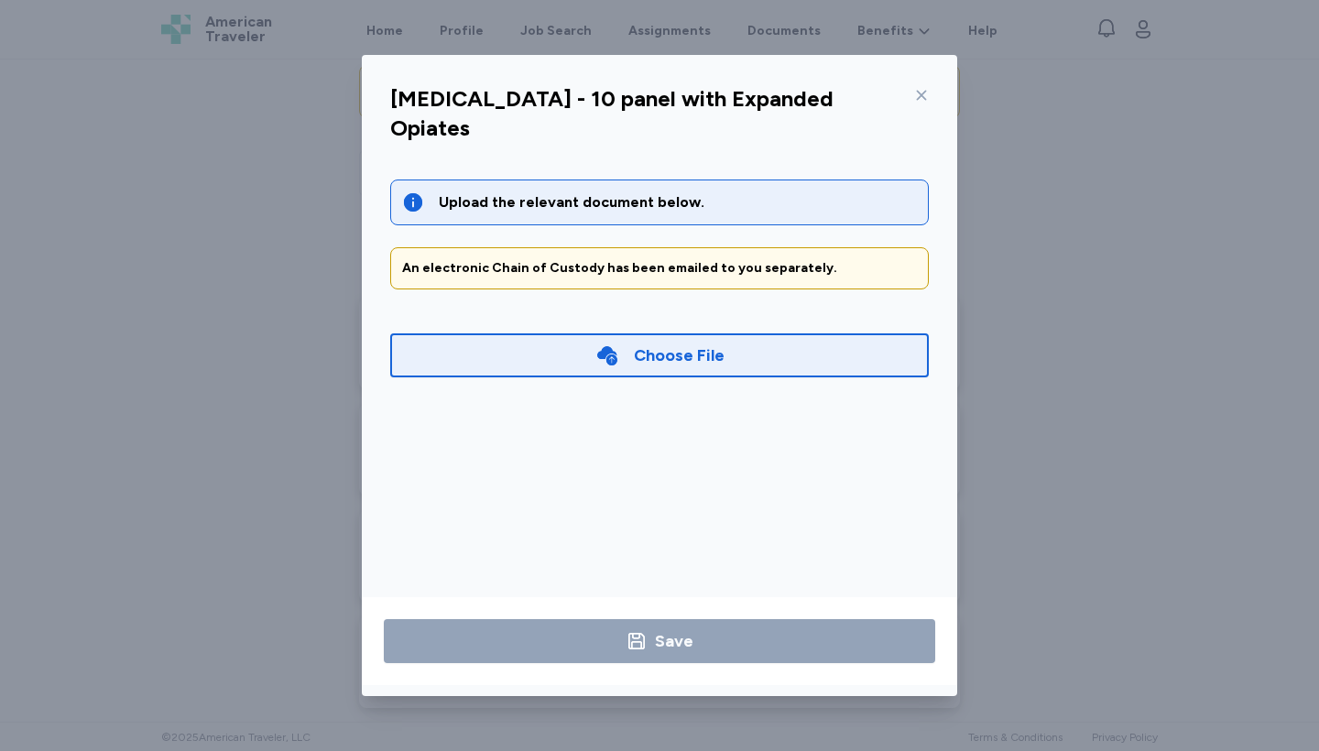
click at [923, 95] on icon at bounding box center [921, 95] width 15 height 15
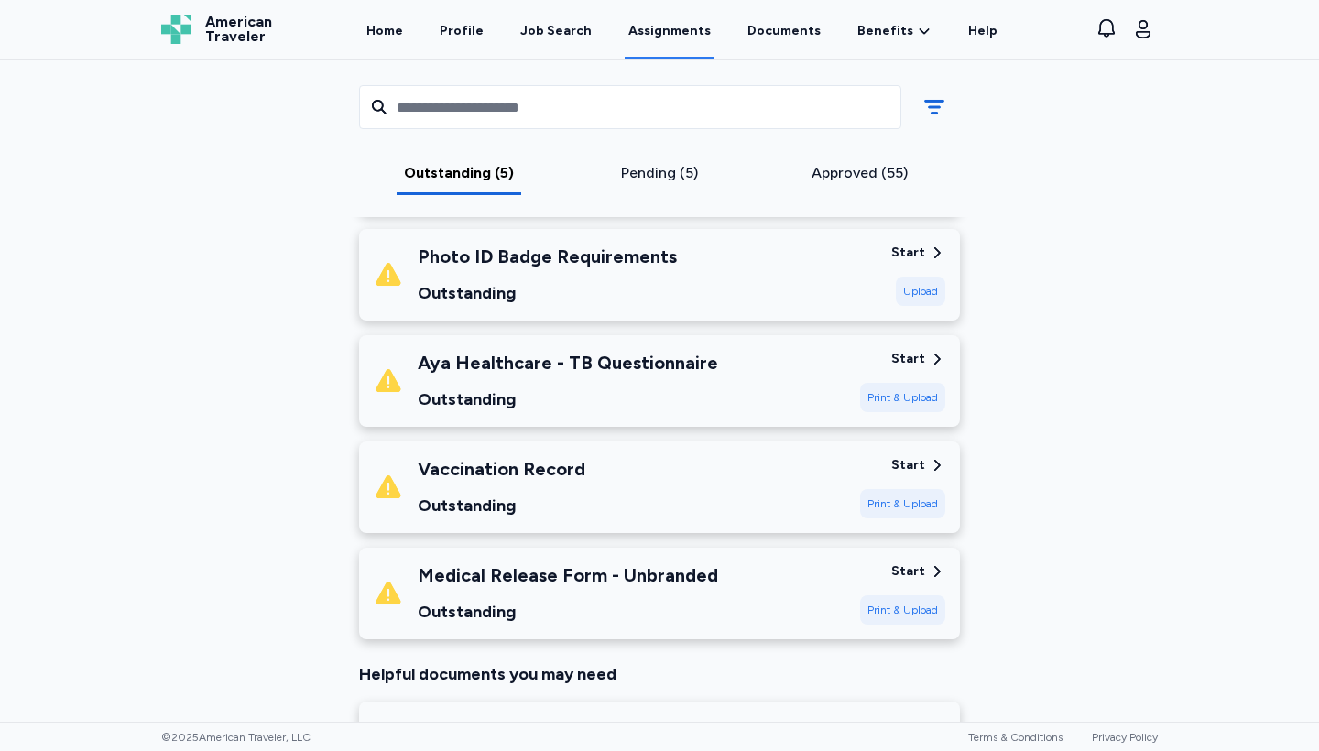
scroll to position [359, 0]
click at [907, 572] on div "Start" at bounding box center [909, 573] width 34 height 18
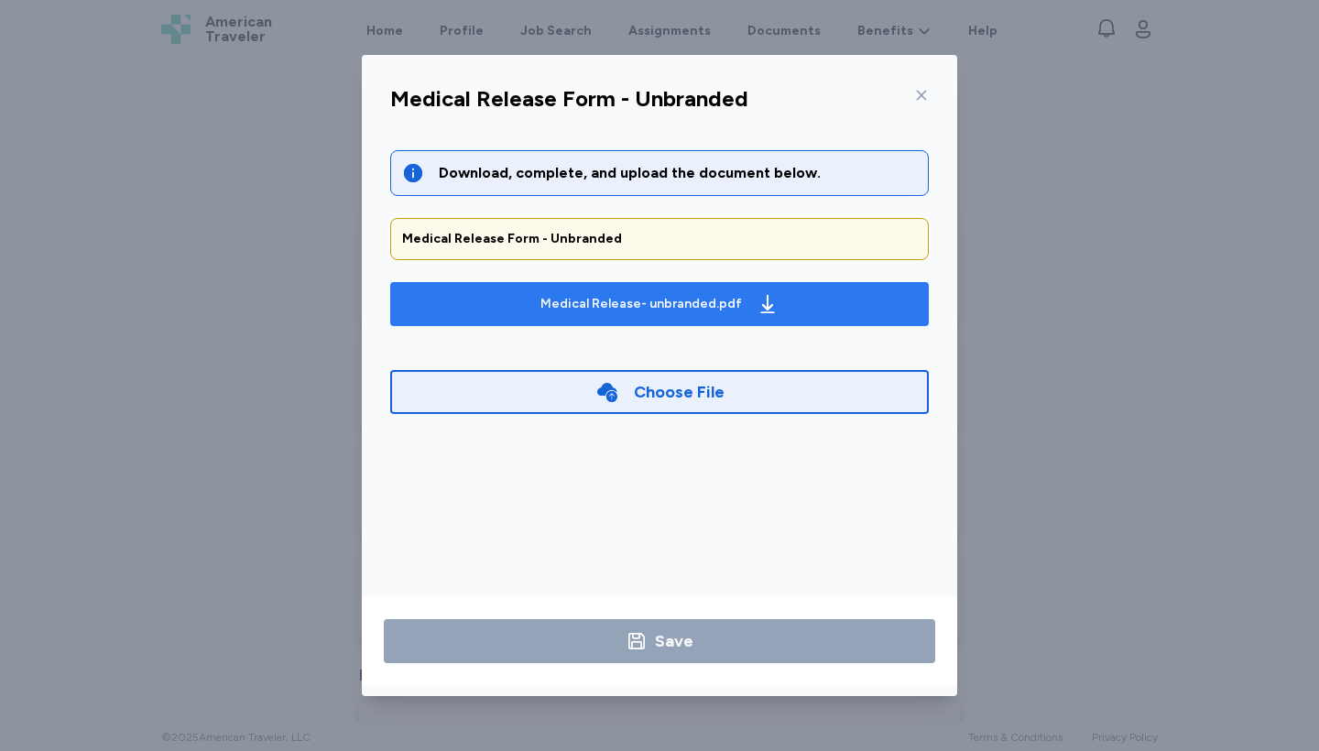
click at [581, 309] on div "Medical Release- unbranded.pdf" at bounding box center [642, 304] width 202 height 18
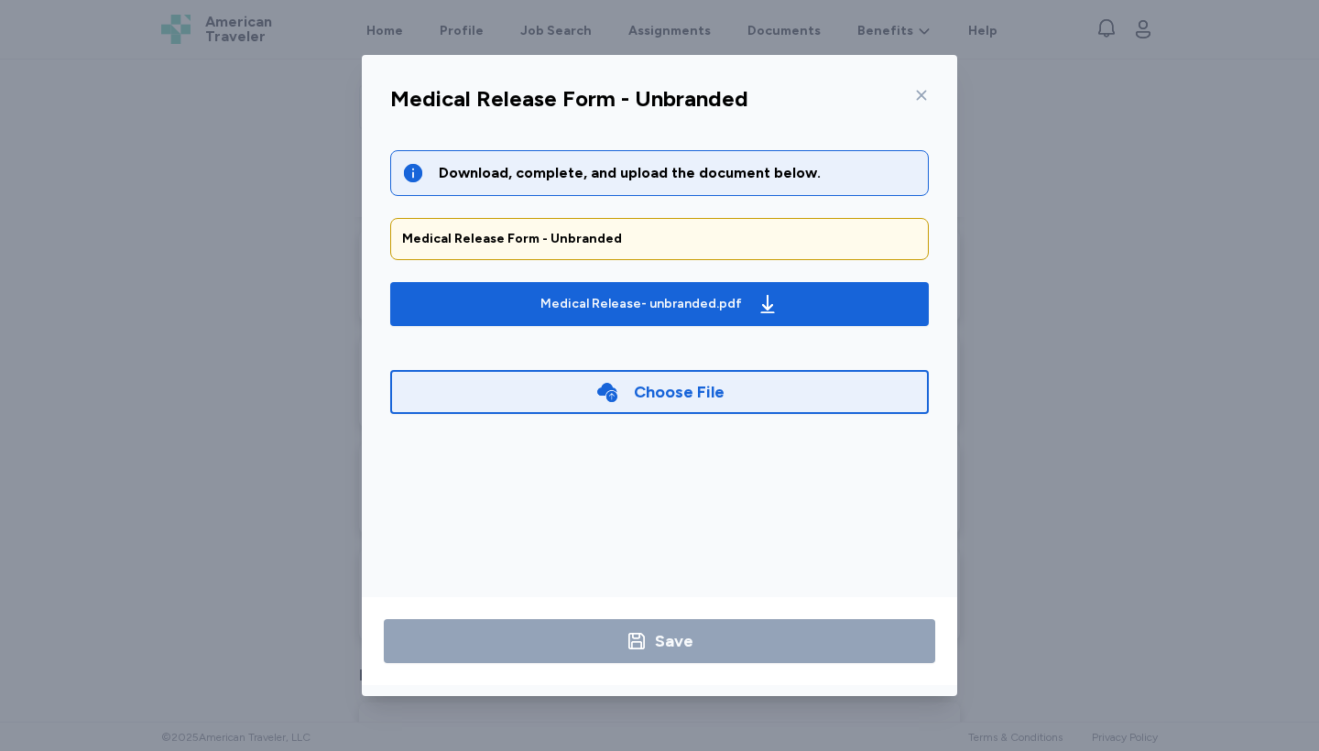
click at [922, 97] on icon at bounding box center [921, 95] width 15 height 15
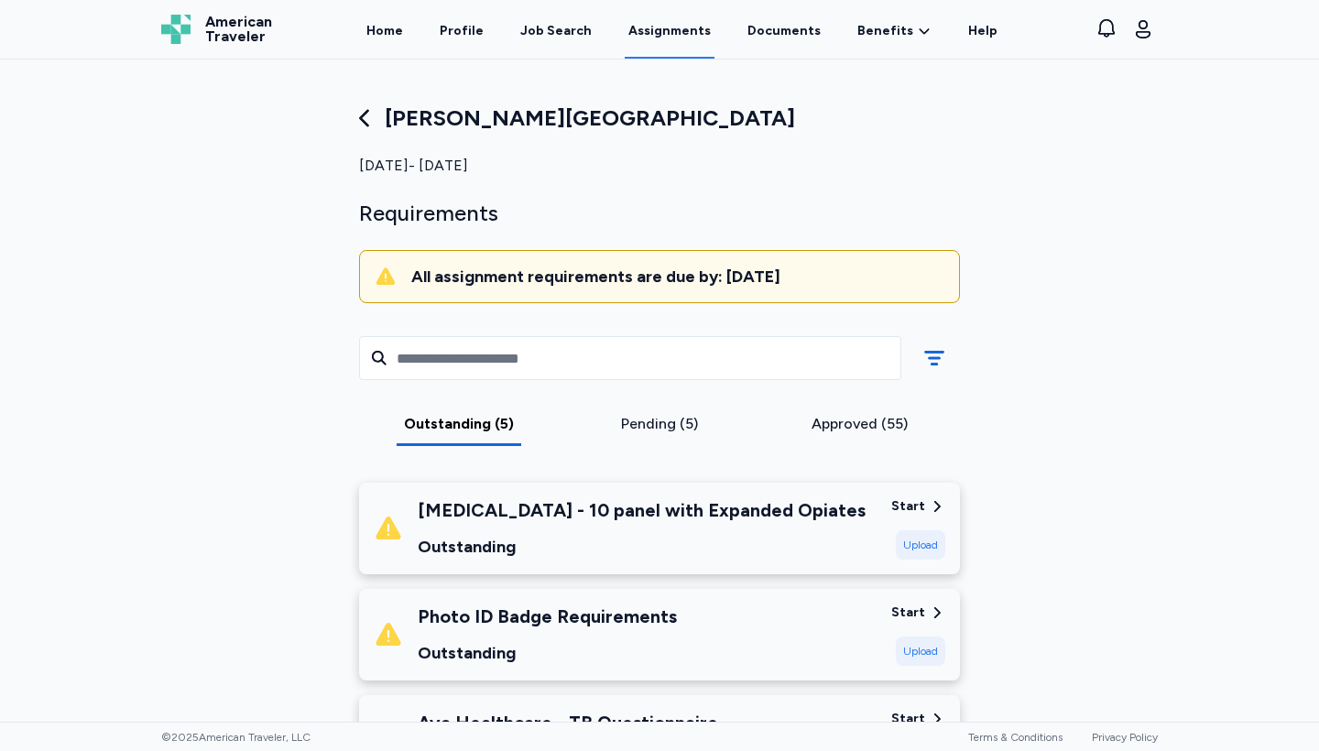
scroll to position [0, 0]
click at [566, 27] on div "Job Search" at bounding box center [555, 31] width 71 height 18
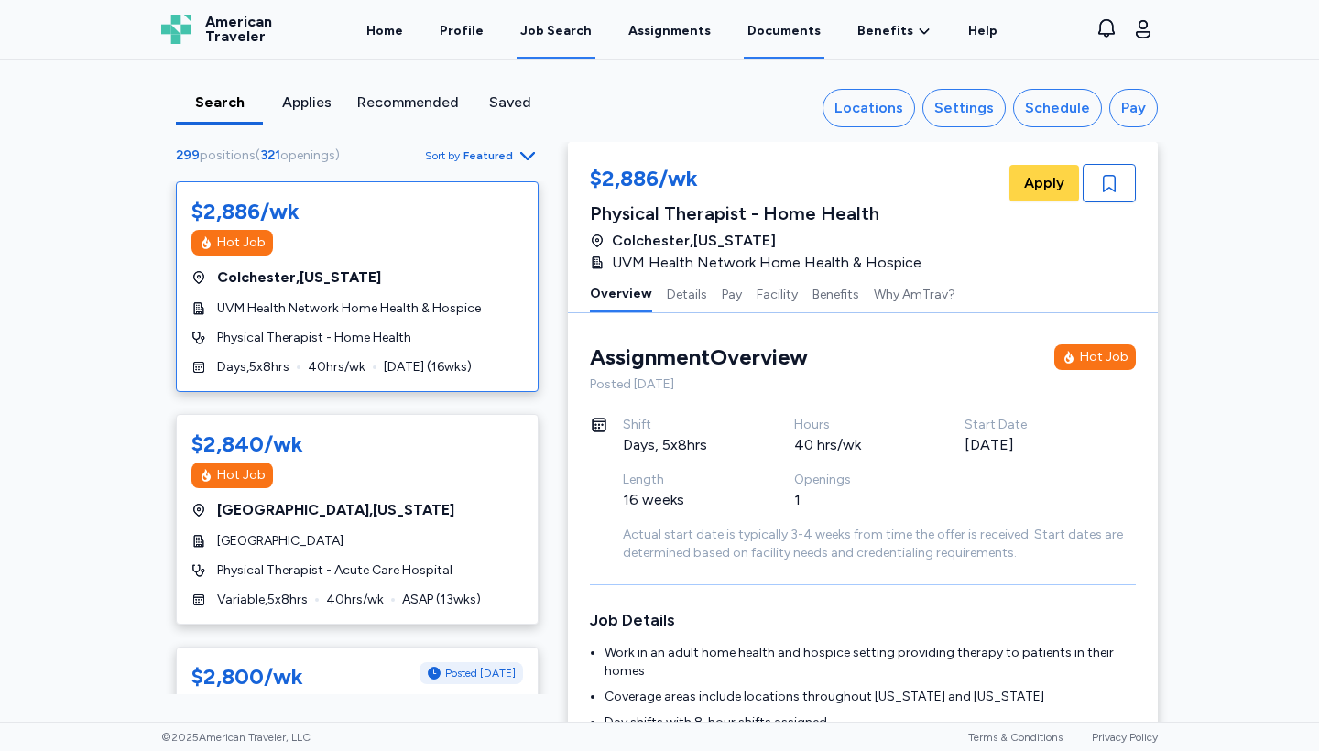
click at [783, 32] on link "Documents" at bounding box center [784, 30] width 81 height 57
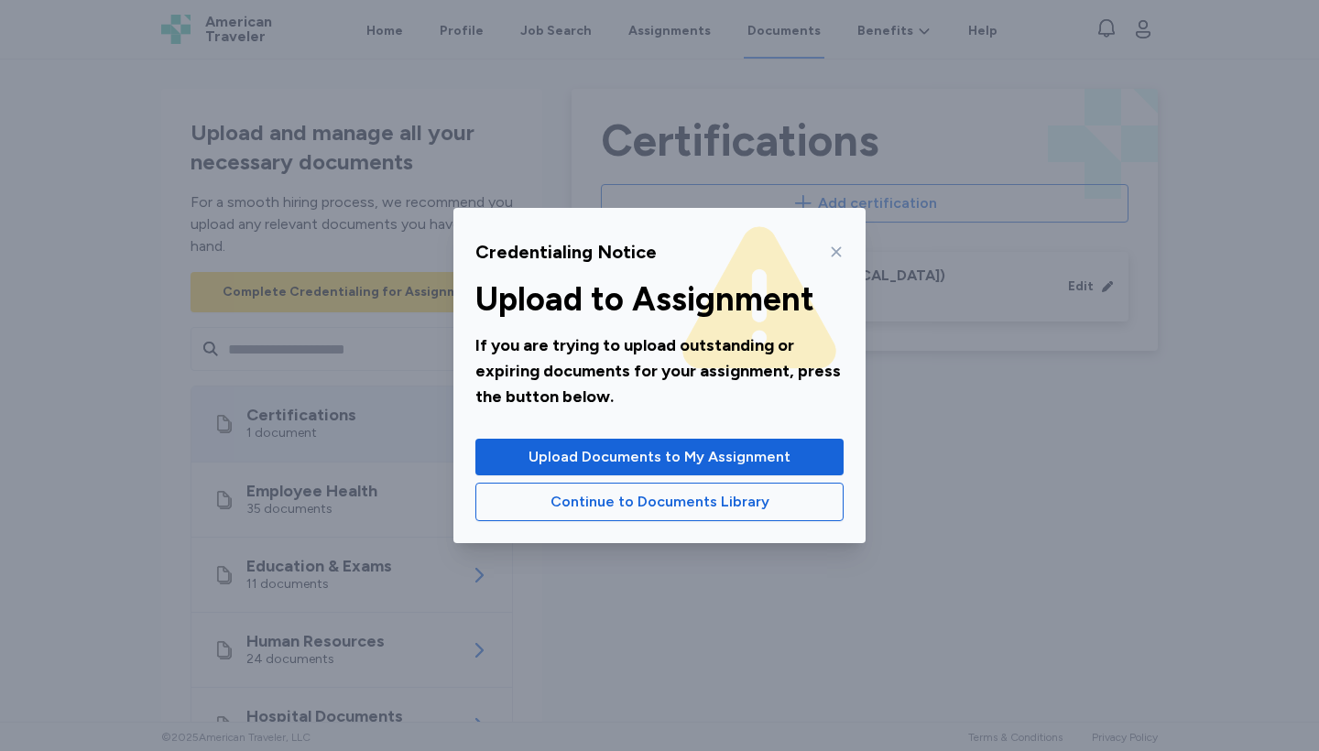
click at [833, 249] on icon at bounding box center [836, 252] width 15 height 15
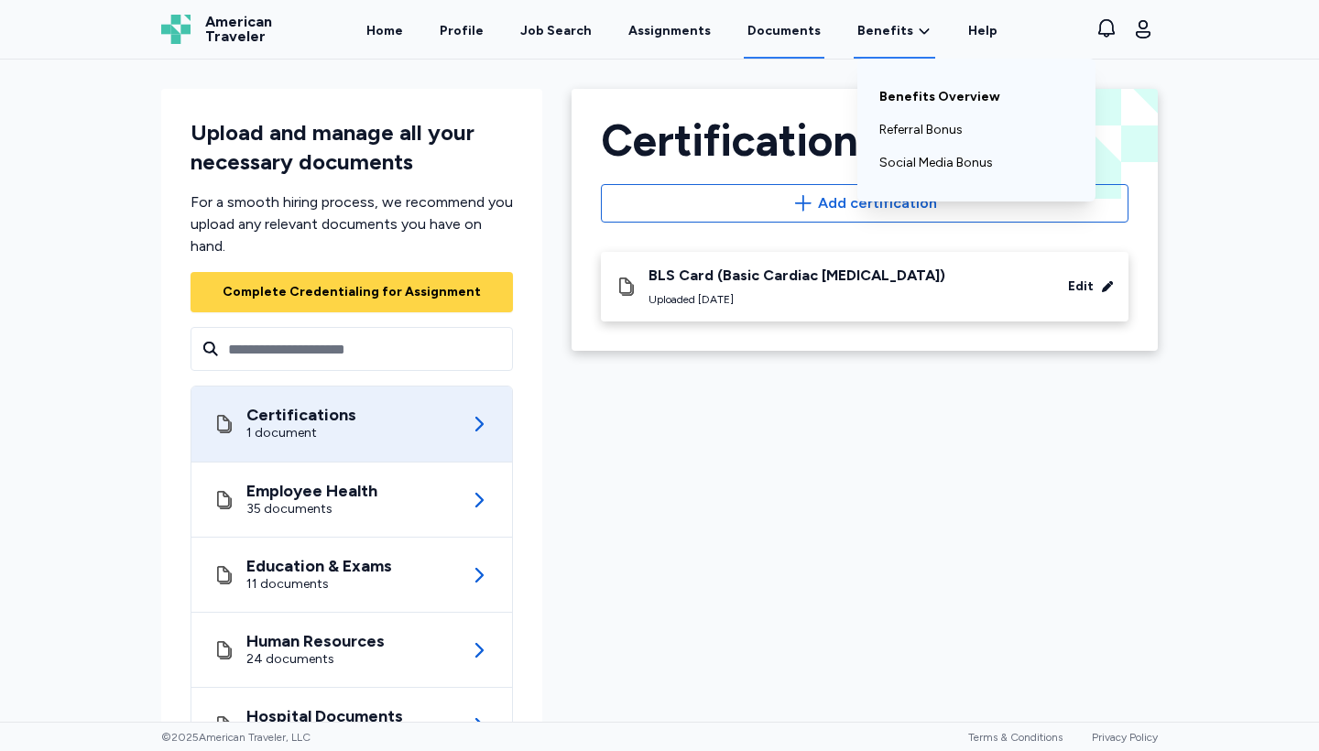
click at [917, 94] on link "Benefits Overview" at bounding box center [977, 97] width 194 height 33
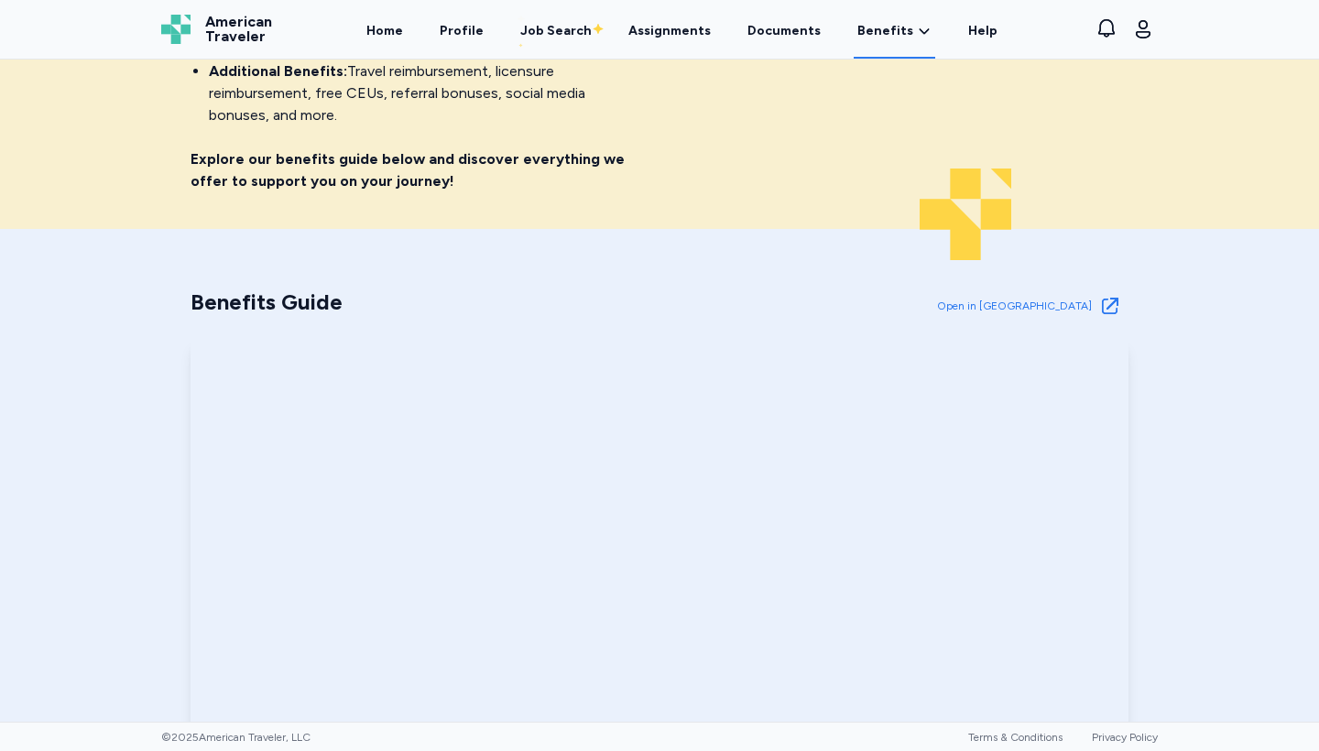
scroll to position [299, 0]
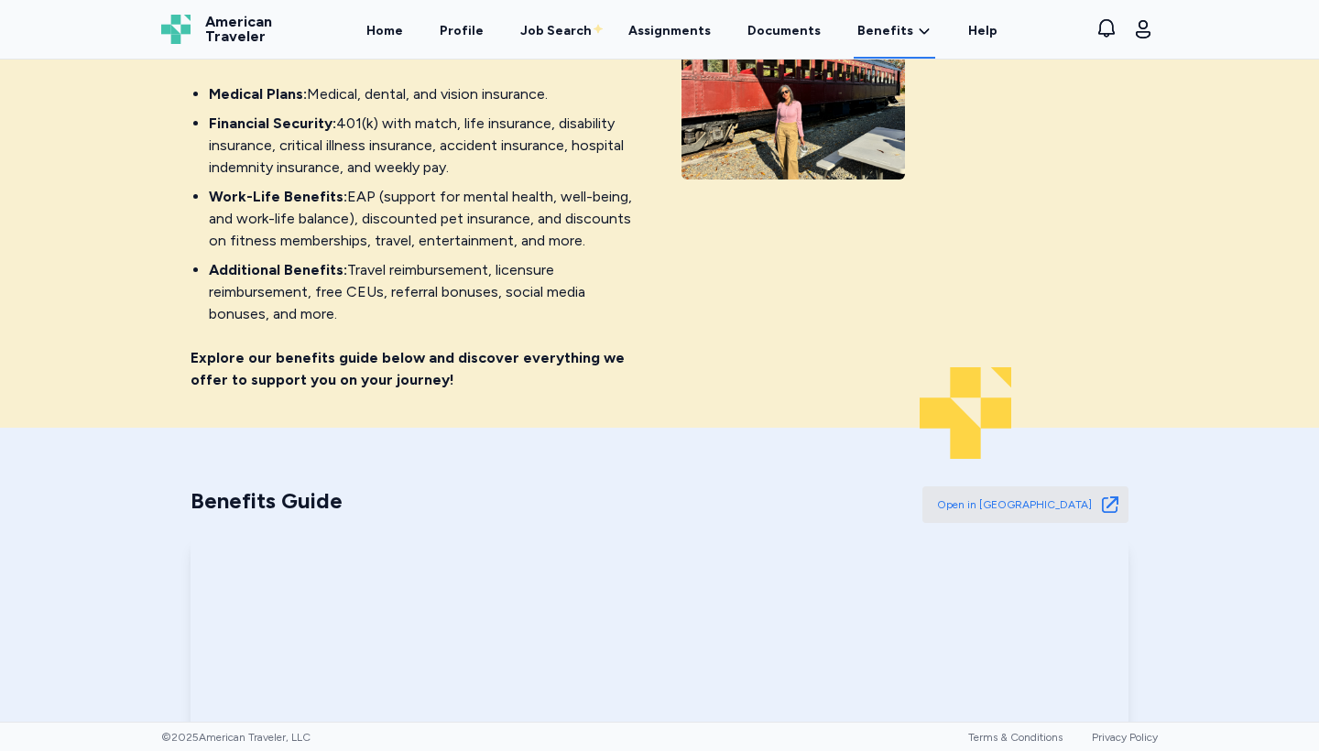
click at [1073, 500] on span "Open in [GEOGRAPHIC_DATA]" at bounding box center [1014, 505] width 155 height 15
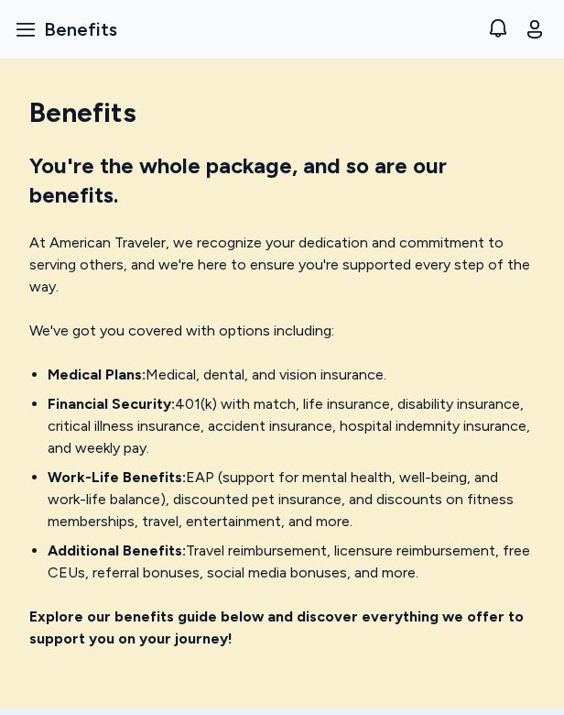
scroll to position [0, 0]
click at [472, 1] on div "American Traveler American Traveler Home Profile Job Search Assignments Documen…" at bounding box center [282, 29] width 550 height 59
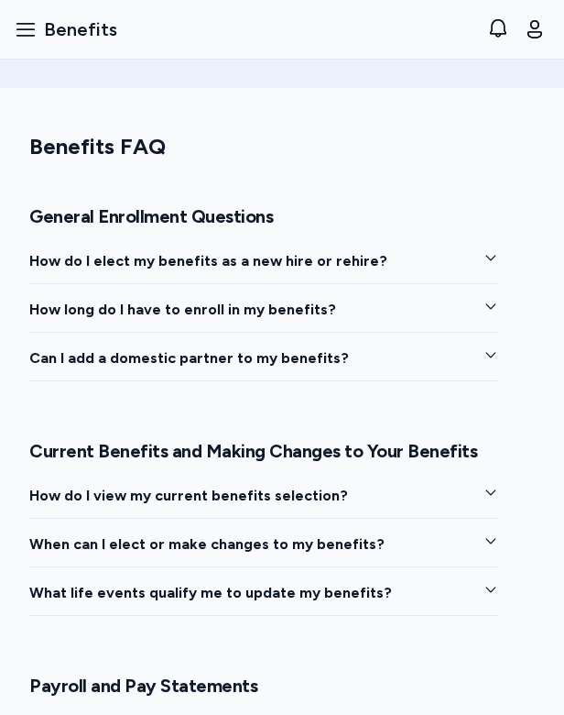
scroll to position [1022, 0]
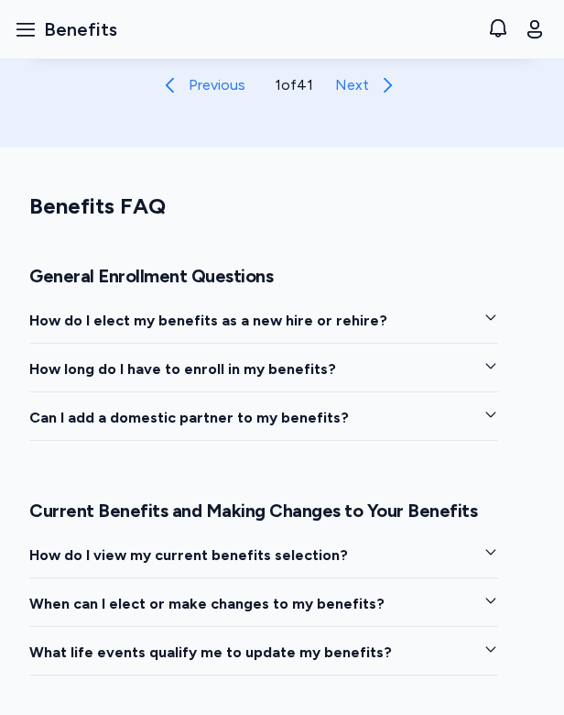
click at [136, 367] on span "How long do I have to enroll in my benefits?" at bounding box center [182, 369] width 307 height 22
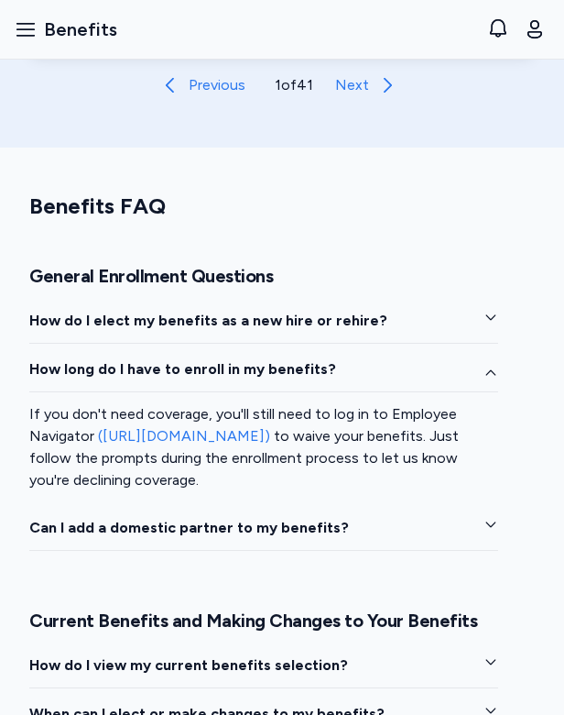
click at [134, 433] on link "([URL][DOMAIN_NAME])" at bounding box center [184, 435] width 172 height 17
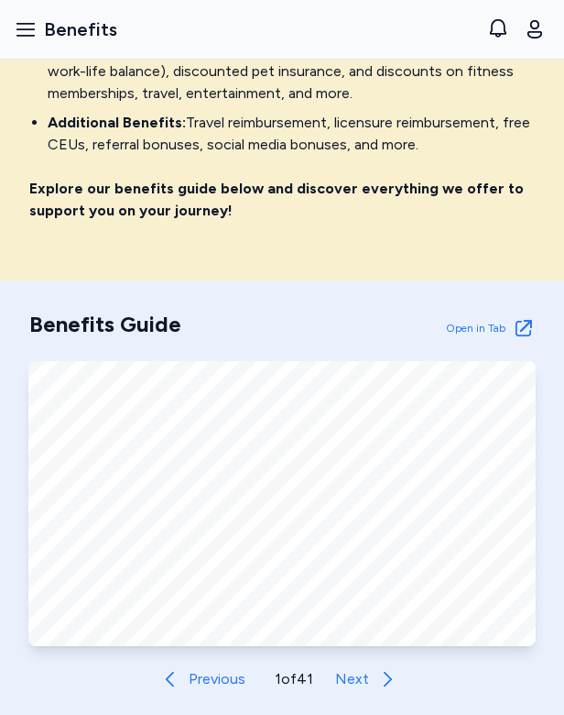
scroll to position [441, 0]
